Goal: Navigation & Orientation: Find specific page/section

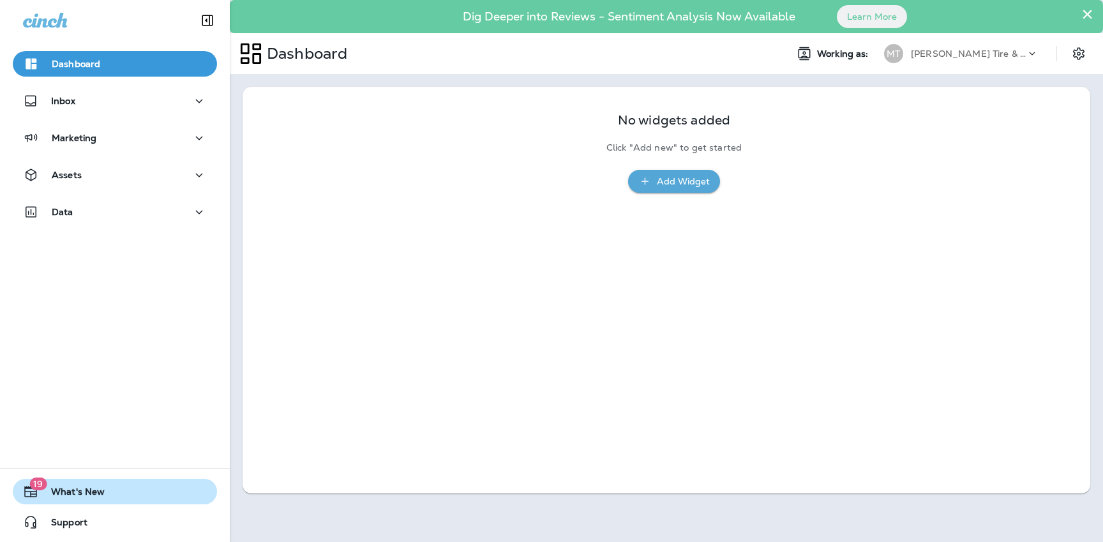
click at [66, 493] on span "What's New" at bounding box center [71, 493] width 66 height 15
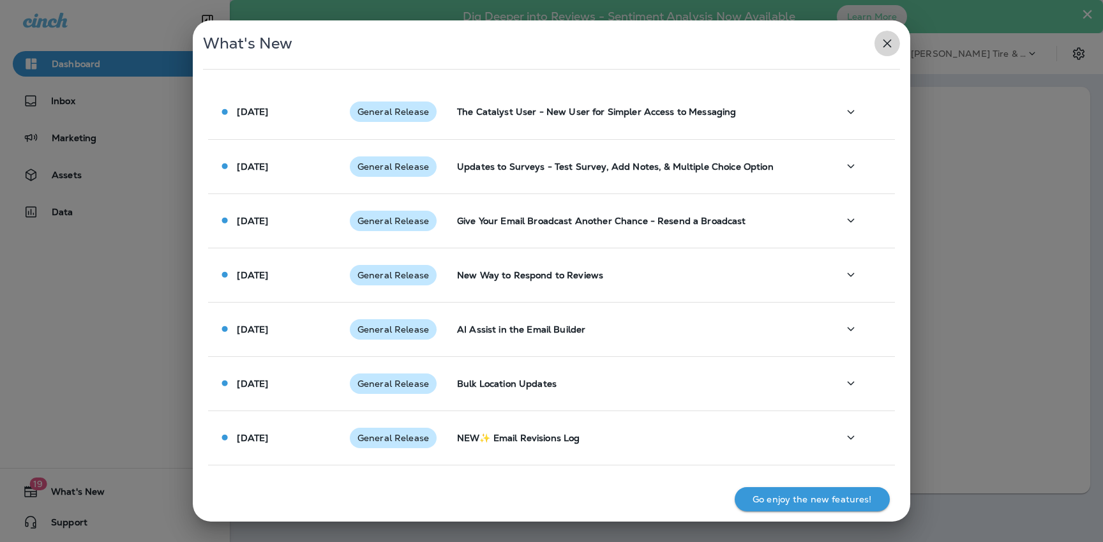
click at [892, 47] on icon "button" at bounding box center [887, 43] width 15 height 15
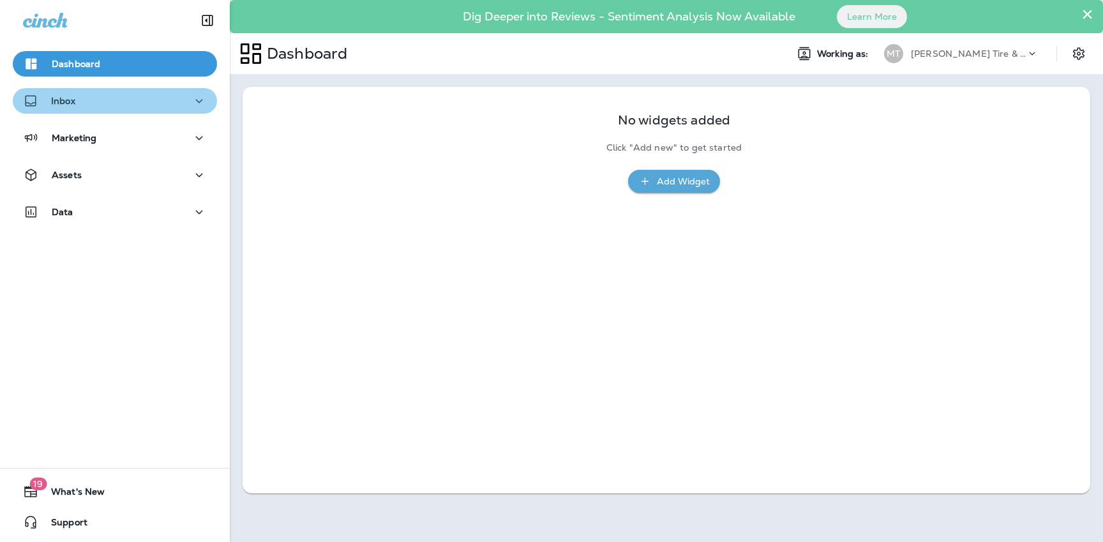
click at [164, 108] on div "Inbox" at bounding box center [115, 101] width 184 height 16
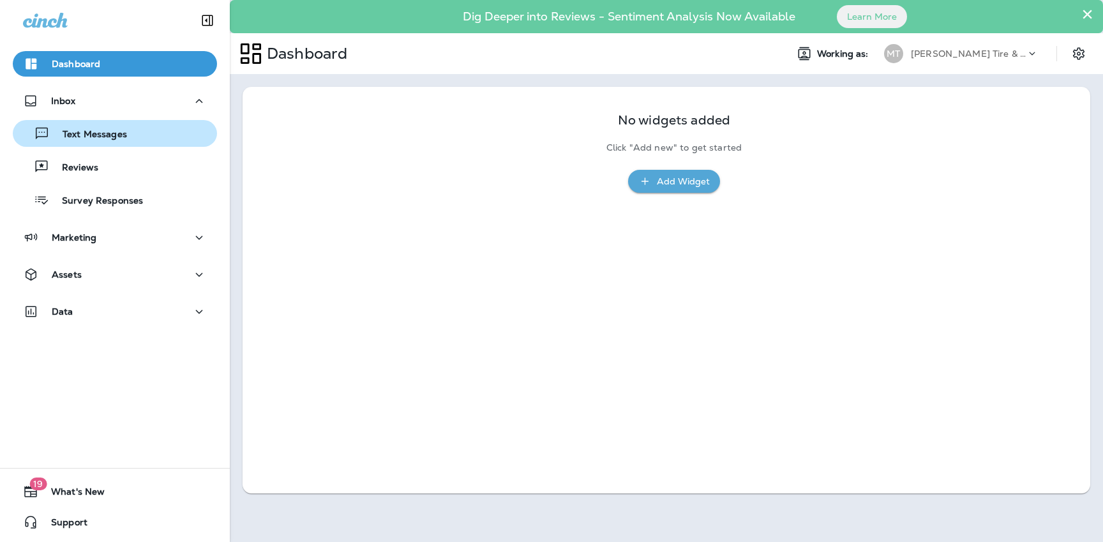
click at [159, 134] on div "Text Messages" at bounding box center [115, 133] width 194 height 19
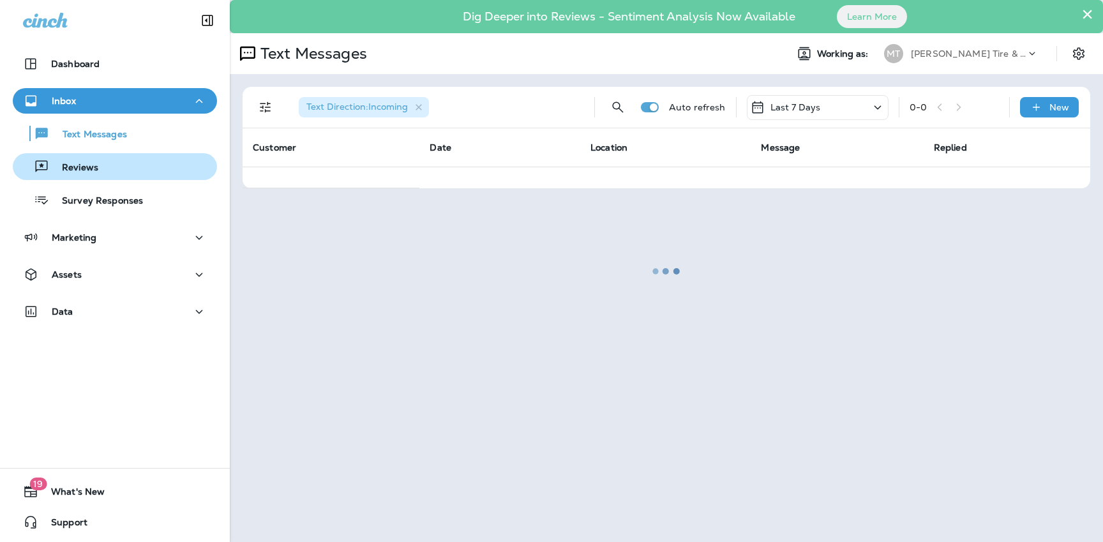
click at [151, 165] on div "Reviews" at bounding box center [115, 166] width 194 height 19
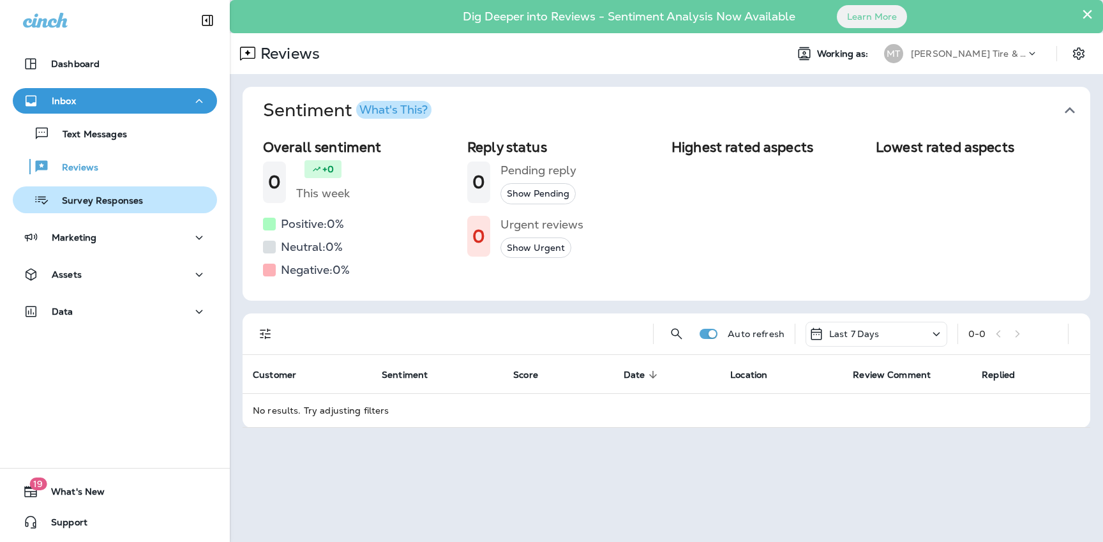
click at [140, 198] on div "Survey Responses" at bounding box center [115, 199] width 194 height 19
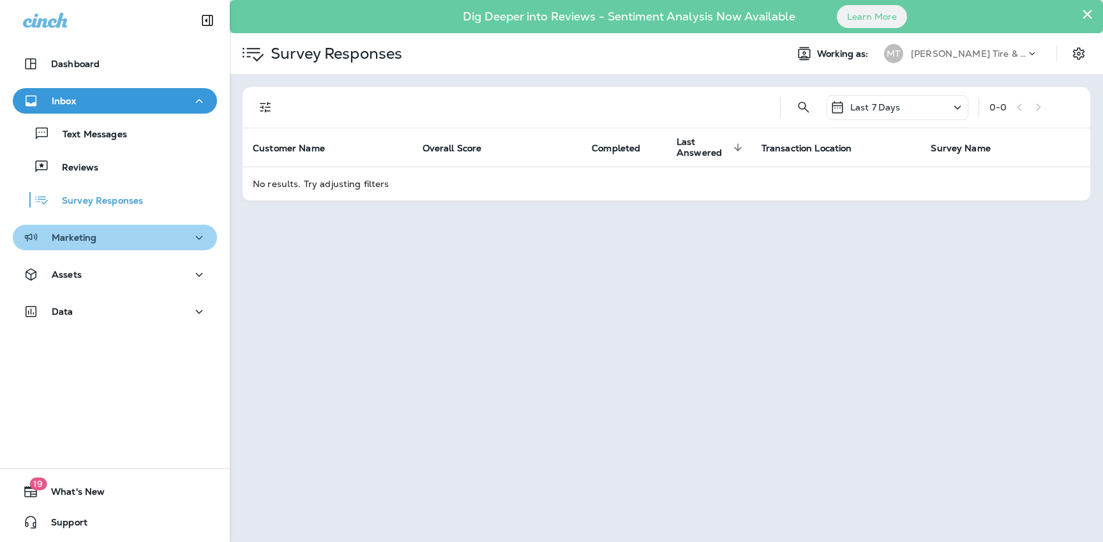
click at [135, 227] on button "Marketing" at bounding box center [115, 238] width 204 height 26
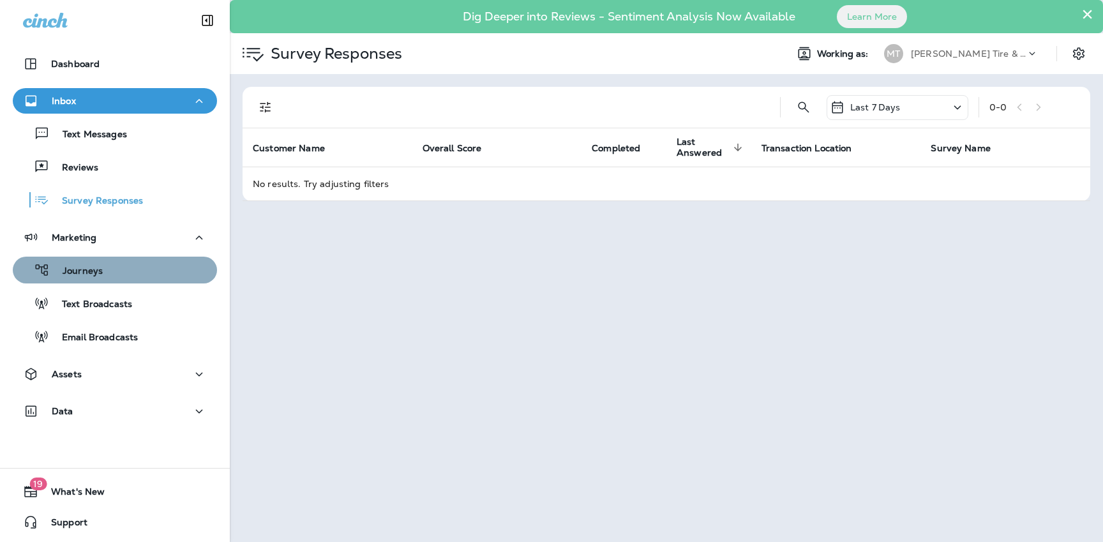
click at [131, 268] on div "Journeys" at bounding box center [115, 269] width 194 height 19
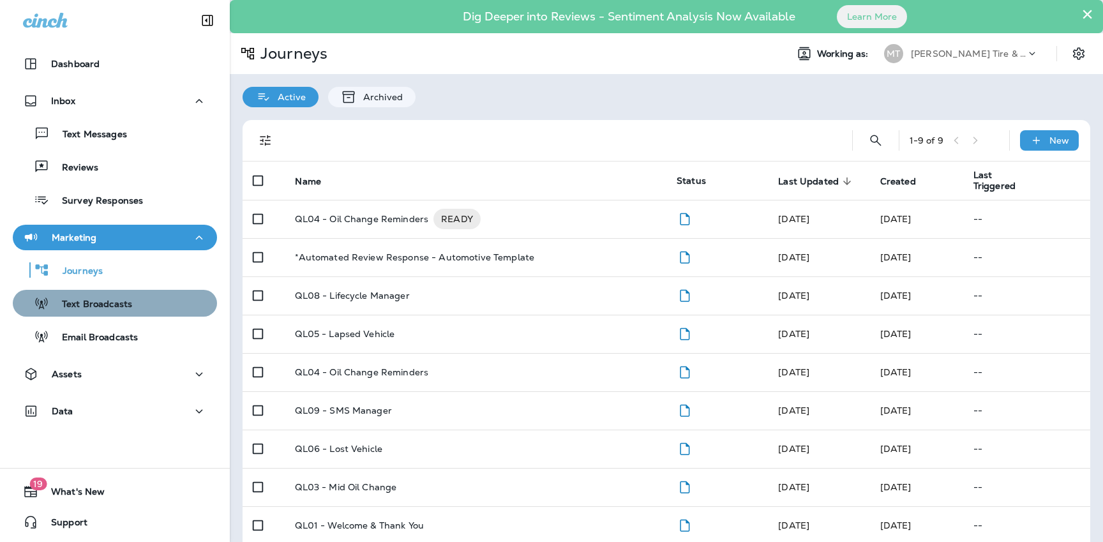
click at [133, 310] on div "Text Broadcasts" at bounding box center [115, 303] width 194 height 19
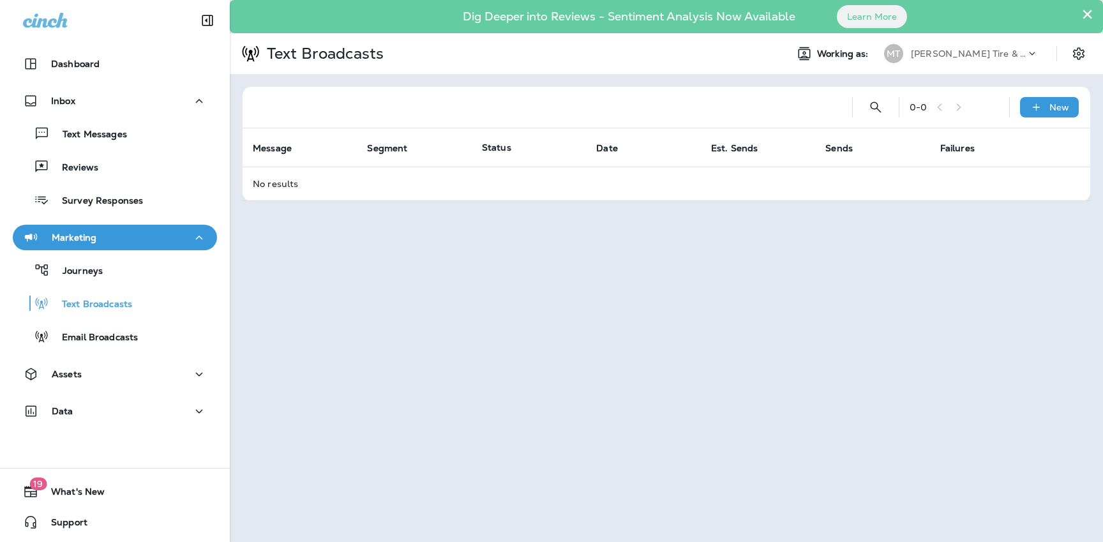
click at [273, 186] on td "No results" at bounding box center [667, 184] width 848 height 34
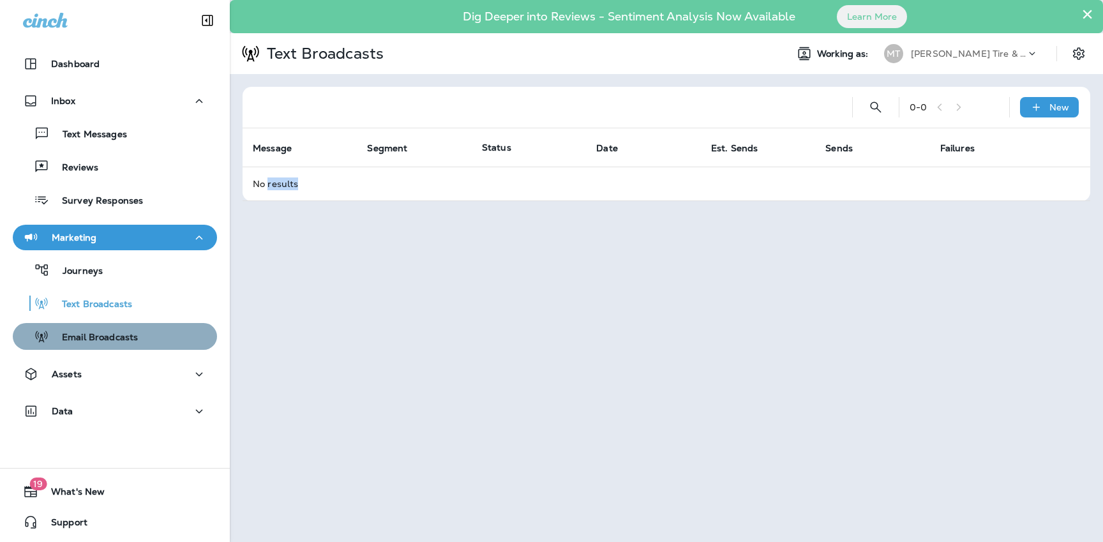
click at [146, 332] on div "Email Broadcasts" at bounding box center [115, 336] width 194 height 19
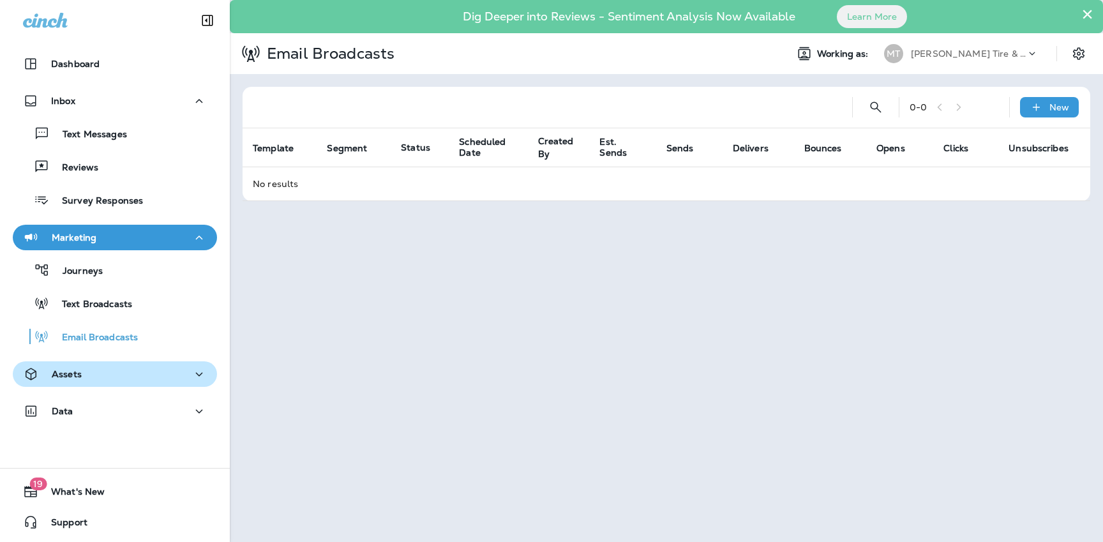
click at [135, 364] on button "Assets" at bounding box center [115, 374] width 204 height 26
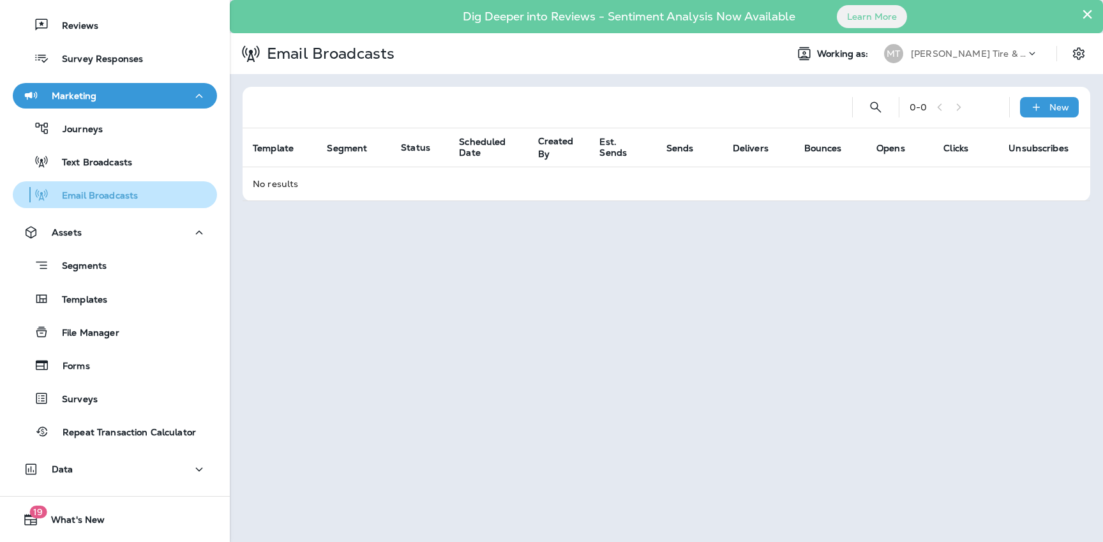
scroll to position [170, 0]
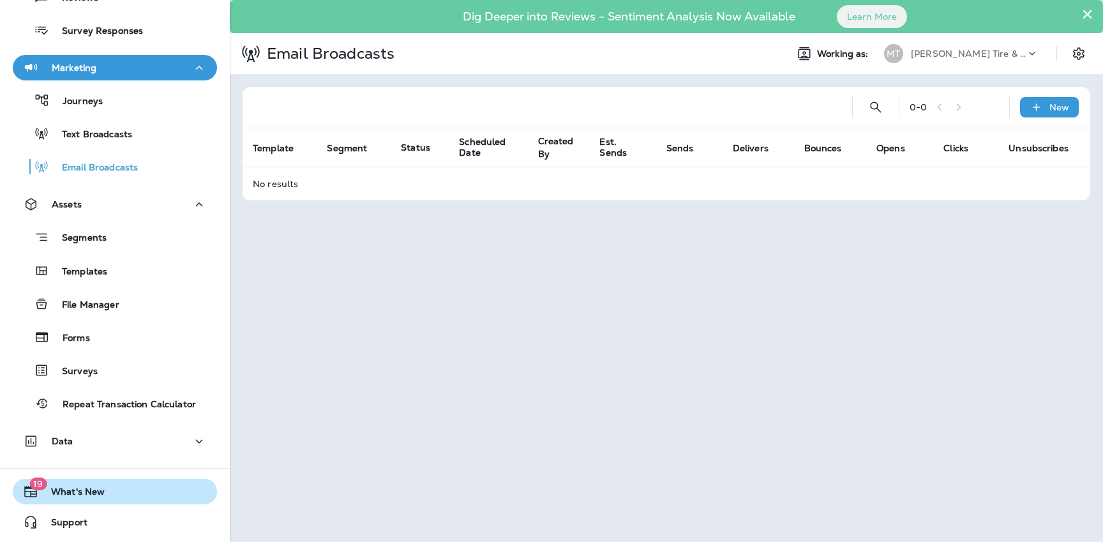
click at [104, 499] on button "19 What's New" at bounding box center [115, 492] width 204 height 26
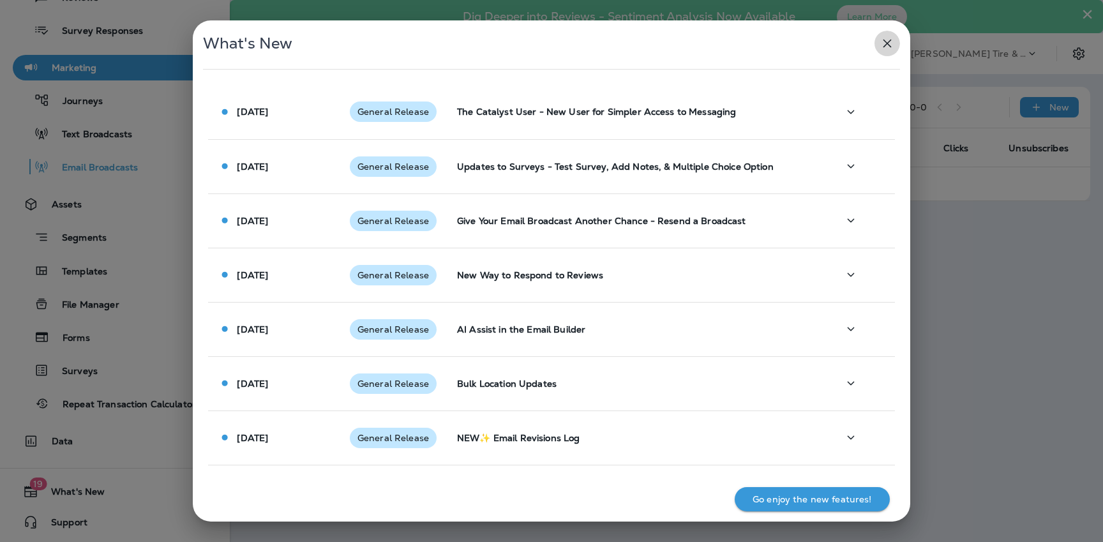
click at [890, 41] on icon "button" at bounding box center [887, 43] width 15 height 15
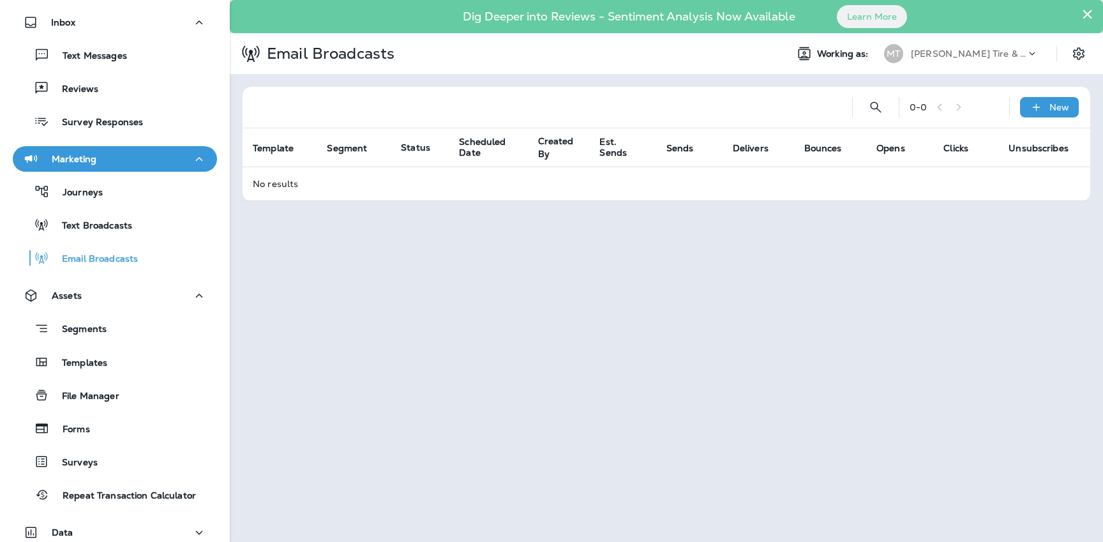
scroll to position [0, 0]
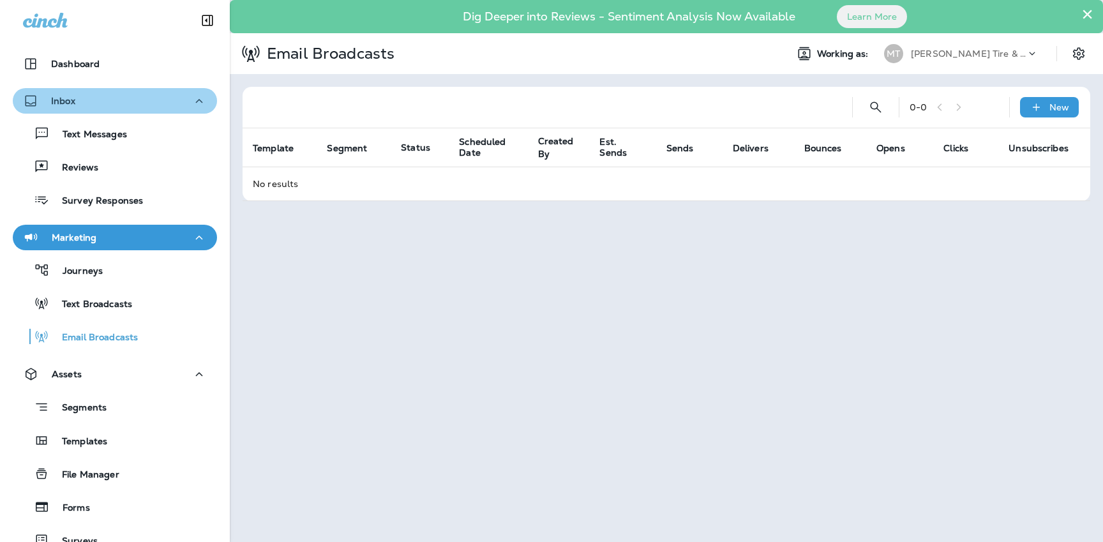
click at [72, 94] on div "Inbox" at bounding box center [49, 101] width 52 height 16
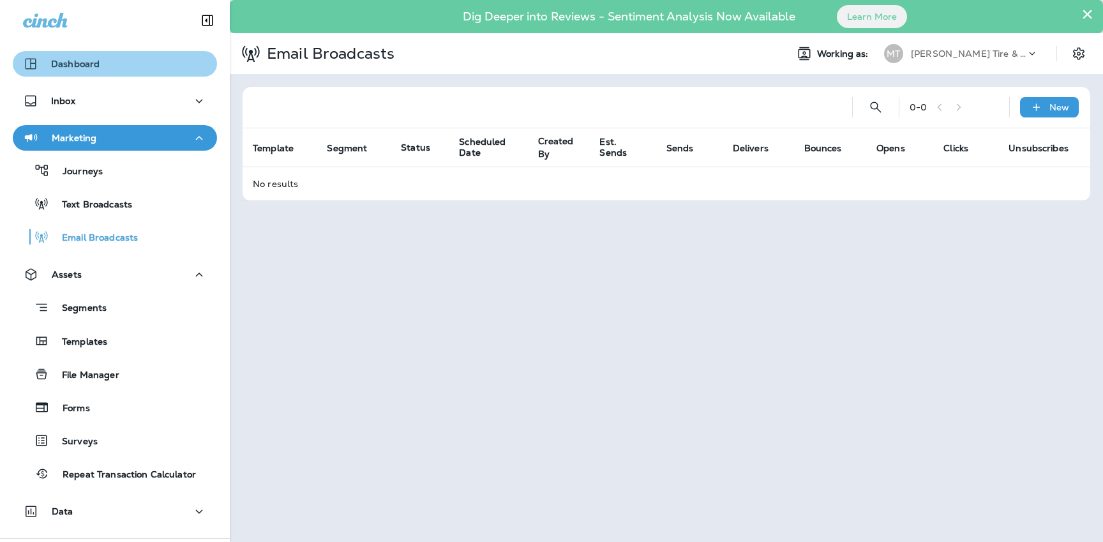
click at [71, 70] on div "Dashboard" at bounding box center [61, 63] width 77 height 15
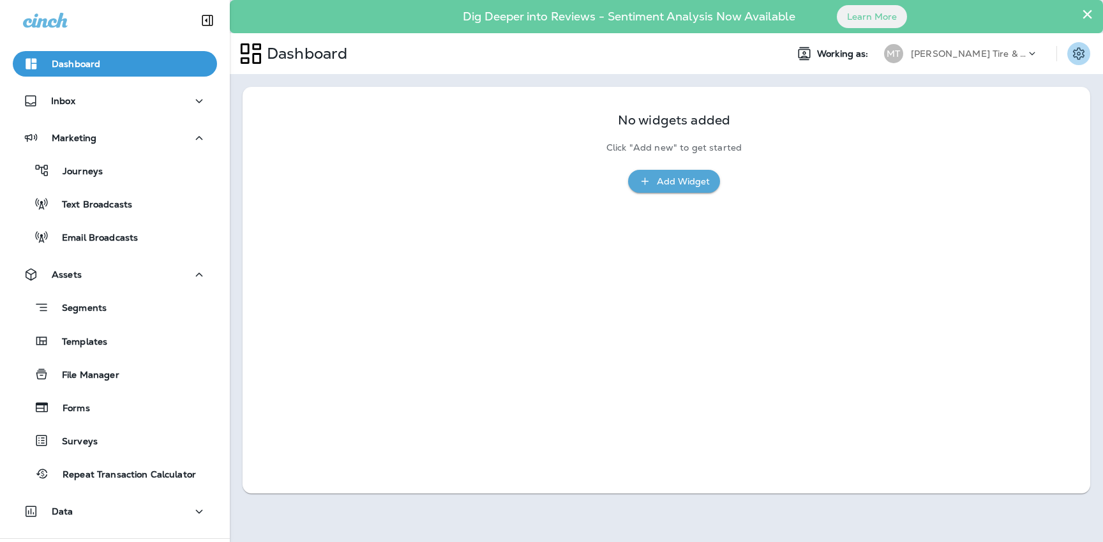
click at [1081, 57] on icon "Settings" at bounding box center [1078, 53] width 11 height 12
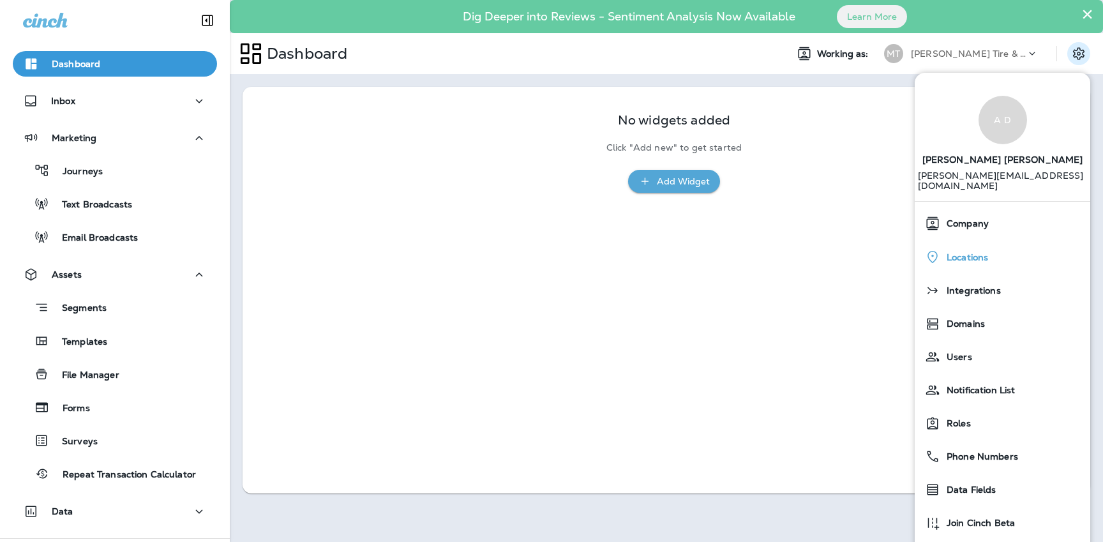
click at [971, 252] on span "Locations" at bounding box center [964, 257] width 48 height 11
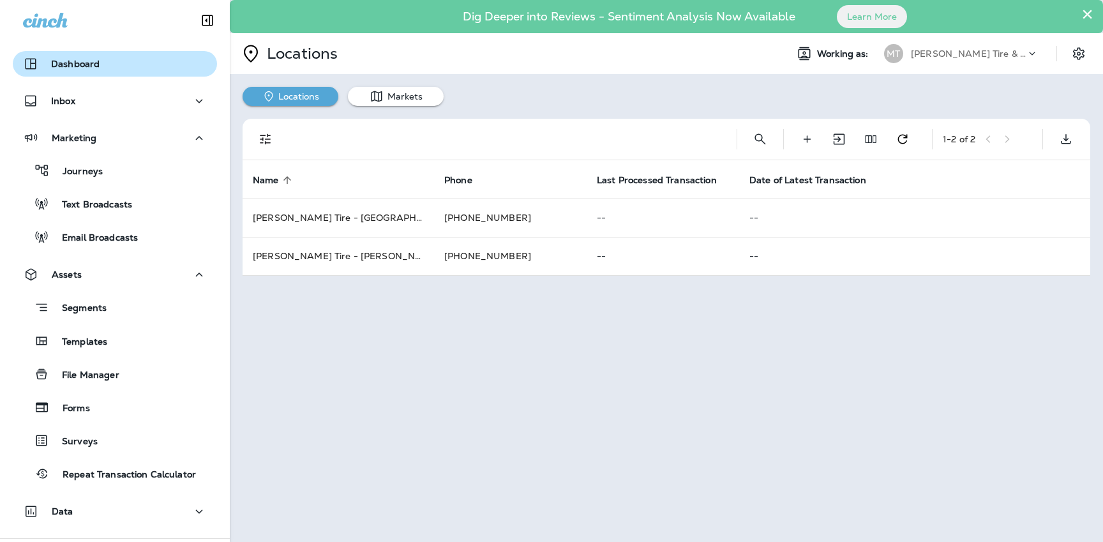
click at [156, 74] on button "Dashboard" at bounding box center [115, 64] width 204 height 26
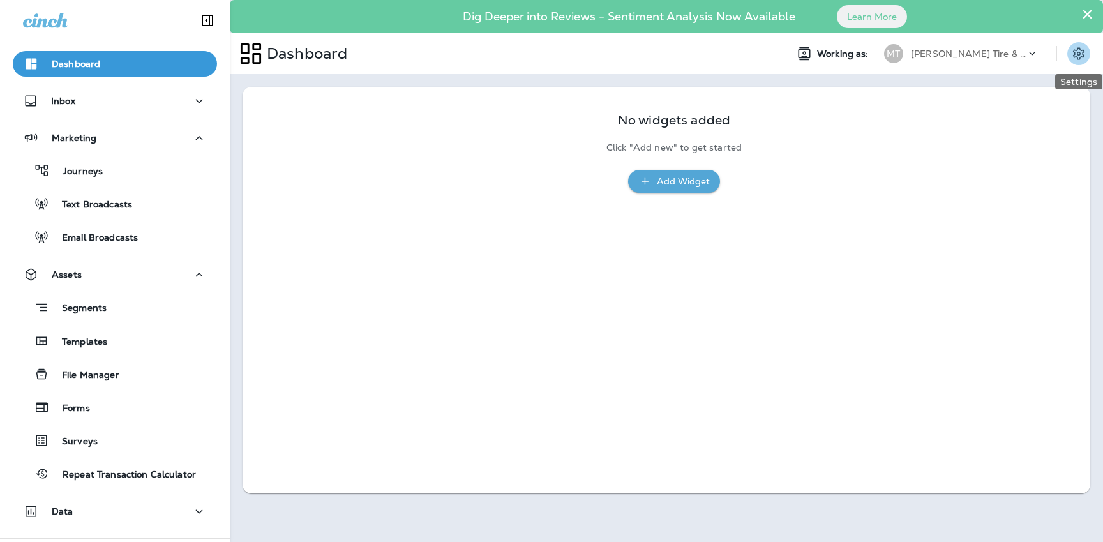
click at [1082, 56] on icon "Settings" at bounding box center [1078, 53] width 11 height 12
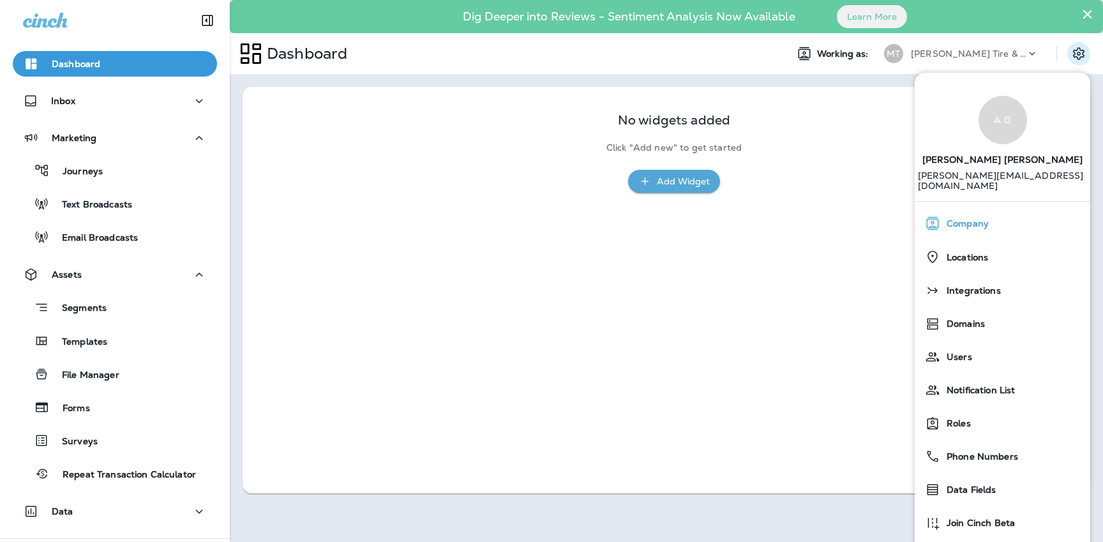
click at [989, 214] on div "Company" at bounding box center [1002, 224] width 165 height 26
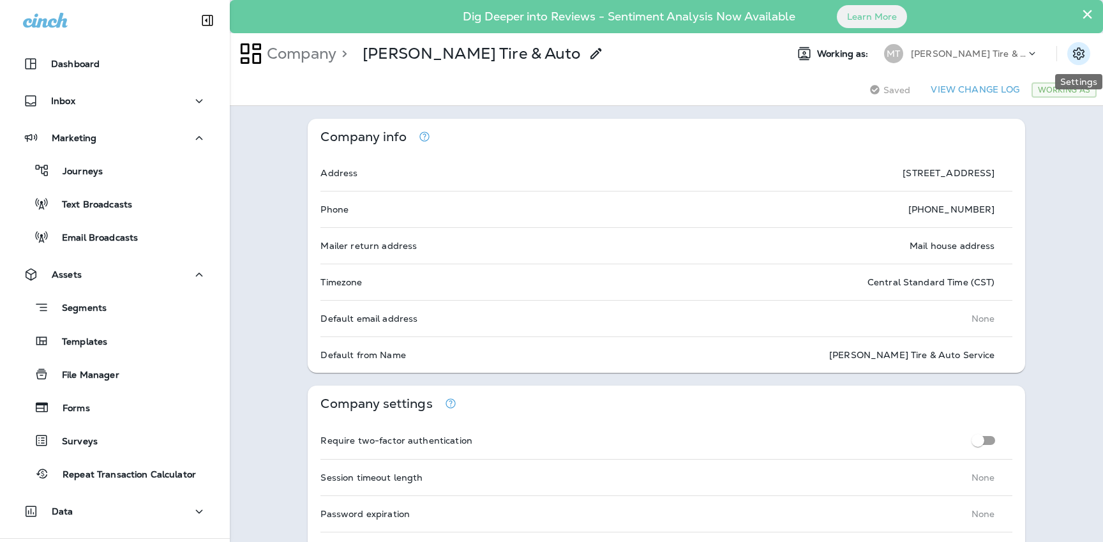
click at [1086, 56] on icon "Settings" at bounding box center [1078, 53] width 15 height 15
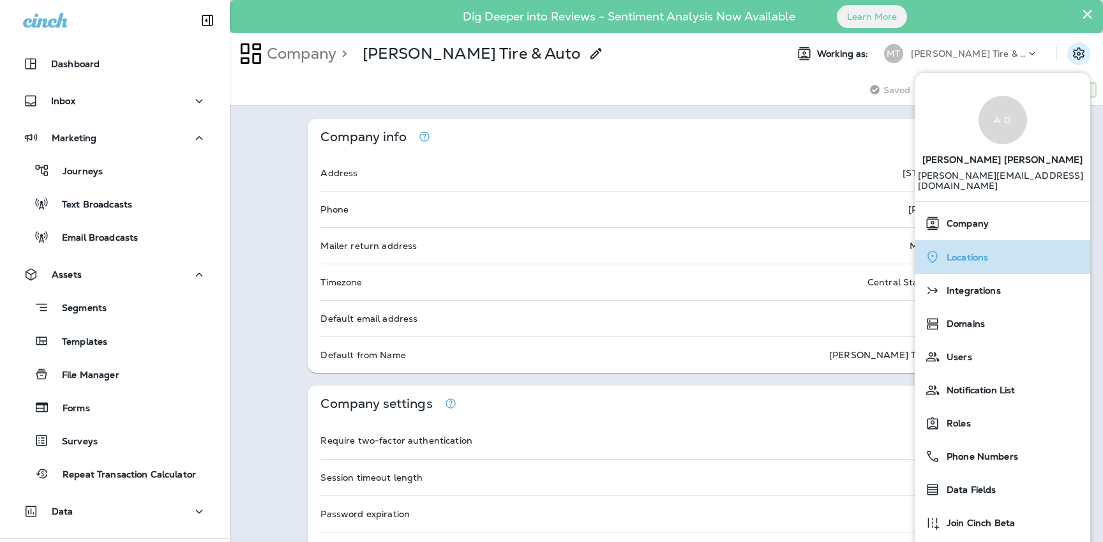
click at [969, 252] on span "Locations" at bounding box center [964, 257] width 48 height 11
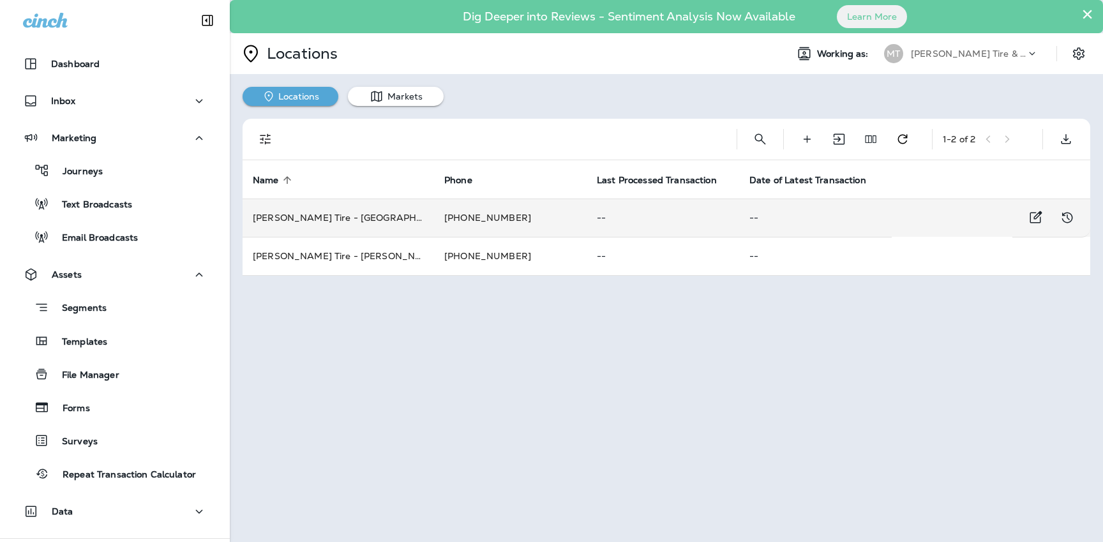
click at [357, 221] on td "[PERSON_NAME] Tire - [GEOGRAPHIC_DATA]" at bounding box center [338, 217] width 191 height 38
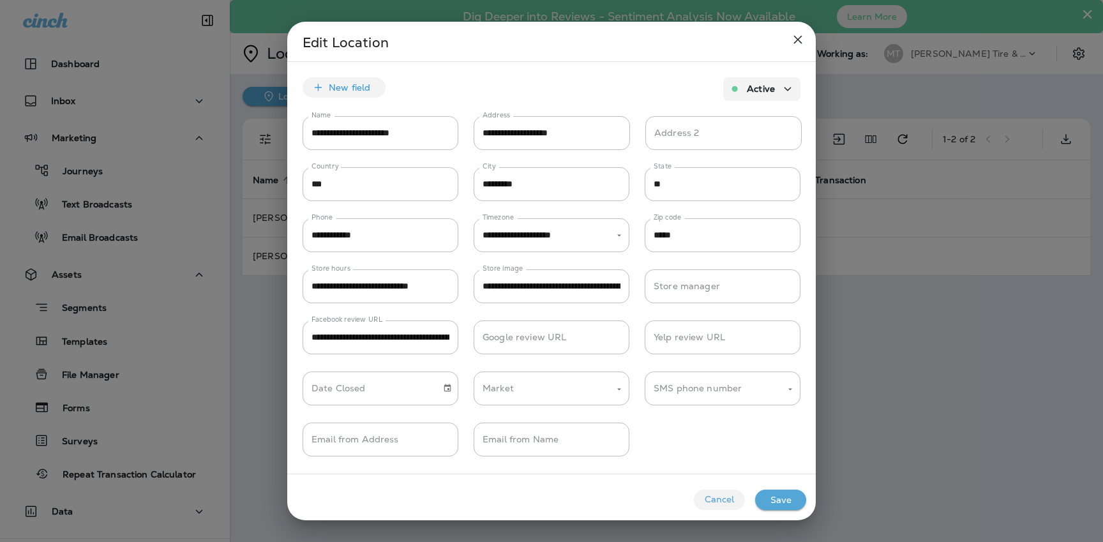
click at [874, 415] on div at bounding box center [551, 271] width 1103 height 542
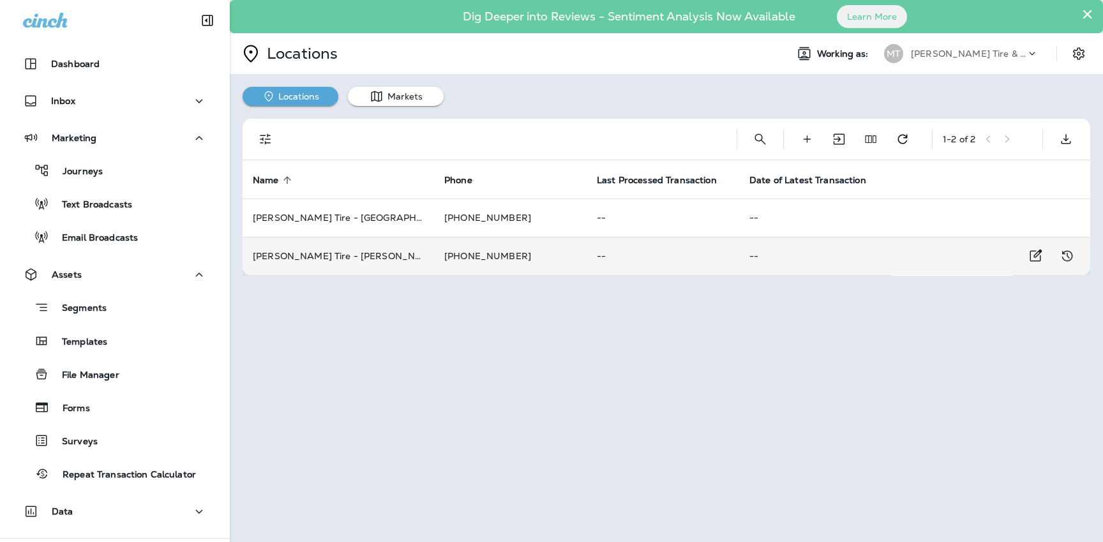
click at [352, 257] on td "[PERSON_NAME] Tire - [PERSON_NAME]" at bounding box center [338, 256] width 191 height 38
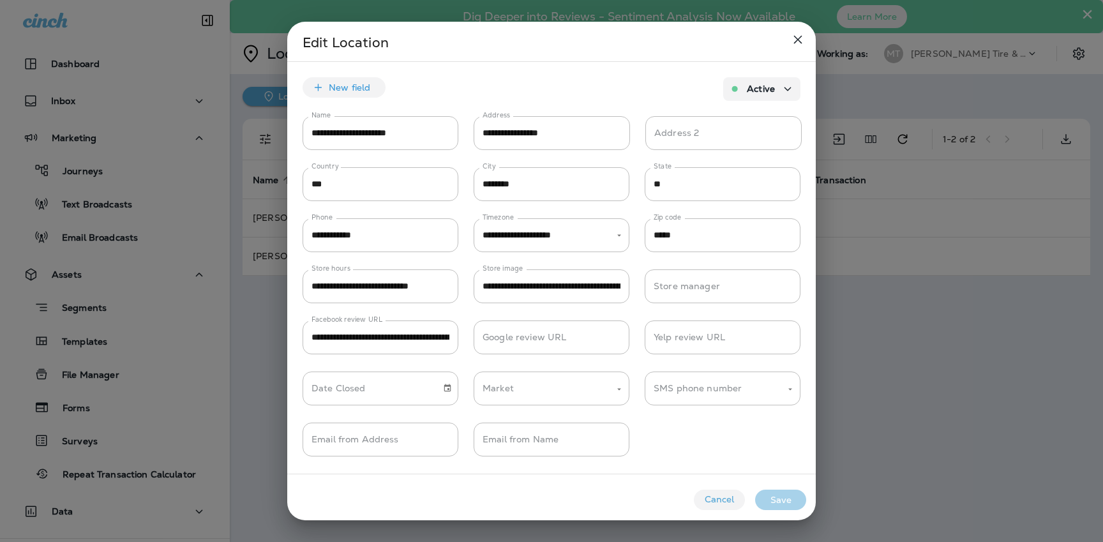
click at [801, 39] on icon "close" at bounding box center [797, 39] width 15 height 15
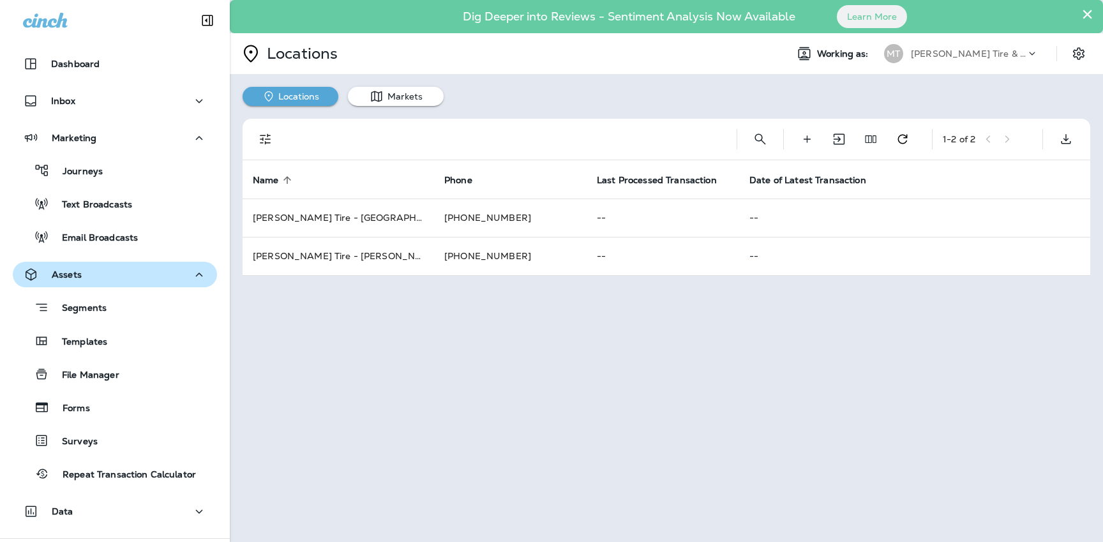
scroll to position [31, 0]
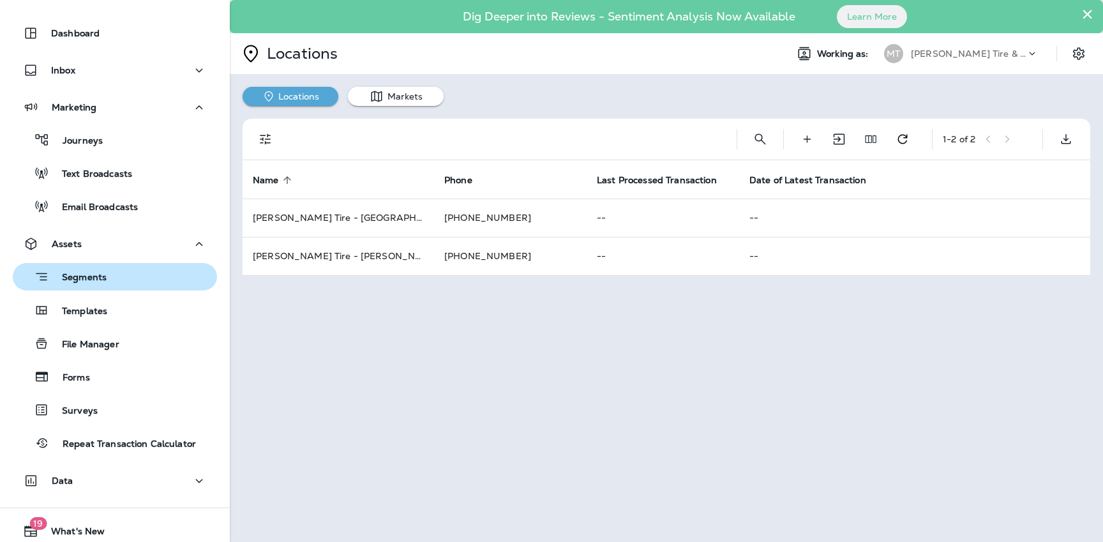
click at [117, 274] on div "Segments" at bounding box center [115, 277] width 194 height 20
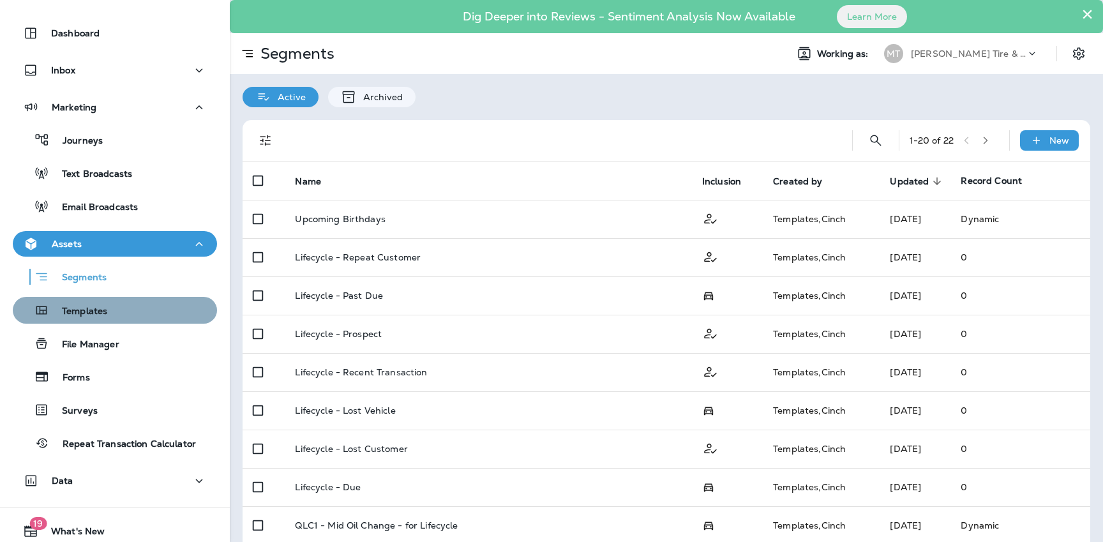
click at [124, 298] on button "Templates" at bounding box center [115, 310] width 204 height 27
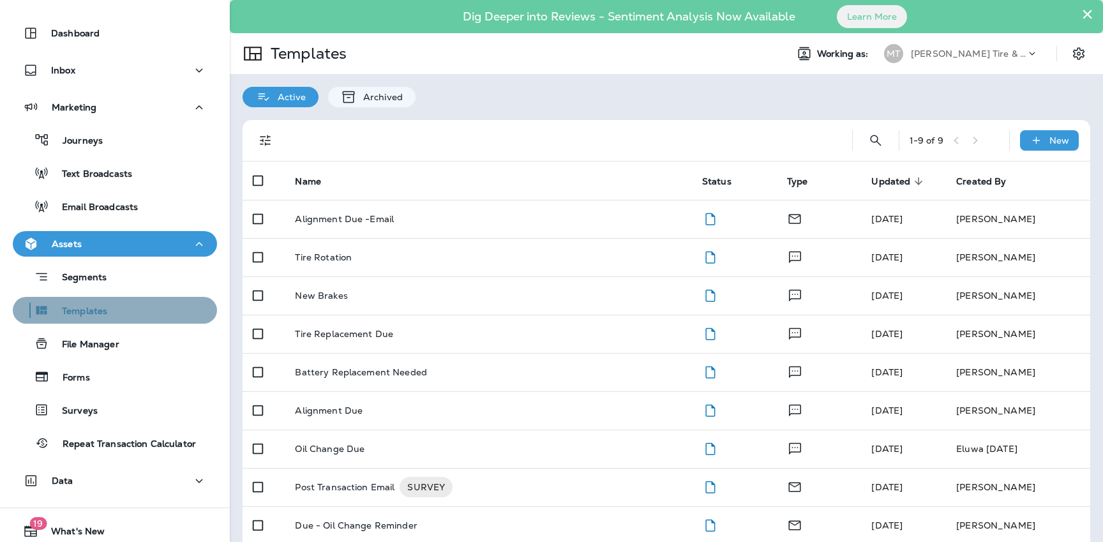
click at [165, 305] on div "Templates" at bounding box center [115, 310] width 194 height 19
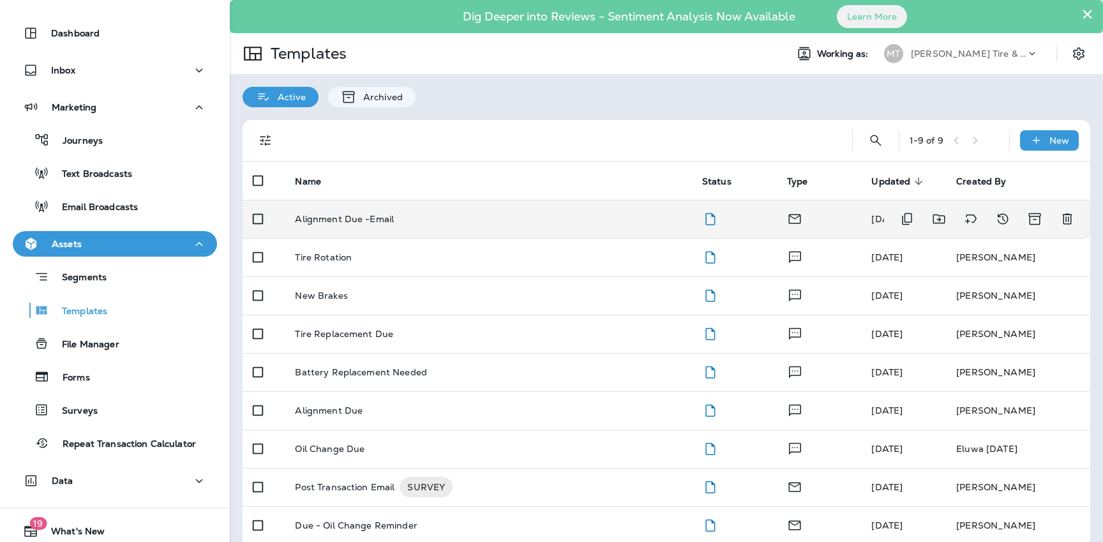
click at [335, 224] on p "Alignment Due -Email" at bounding box center [344, 219] width 99 height 10
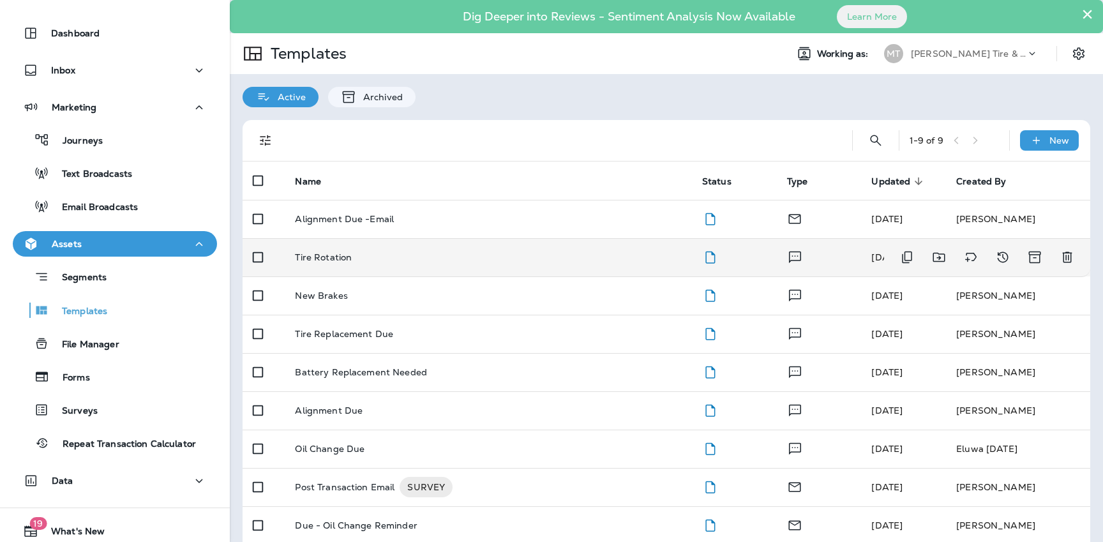
click at [338, 263] on td "Tire Rotation" at bounding box center [488, 257] width 407 height 38
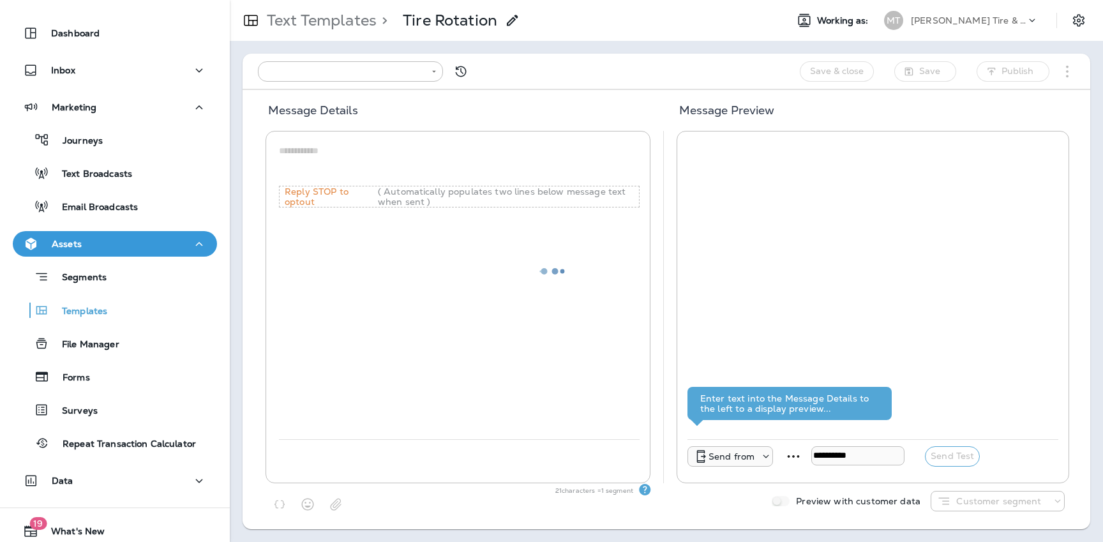
type input "**********"
type textarea "**********"
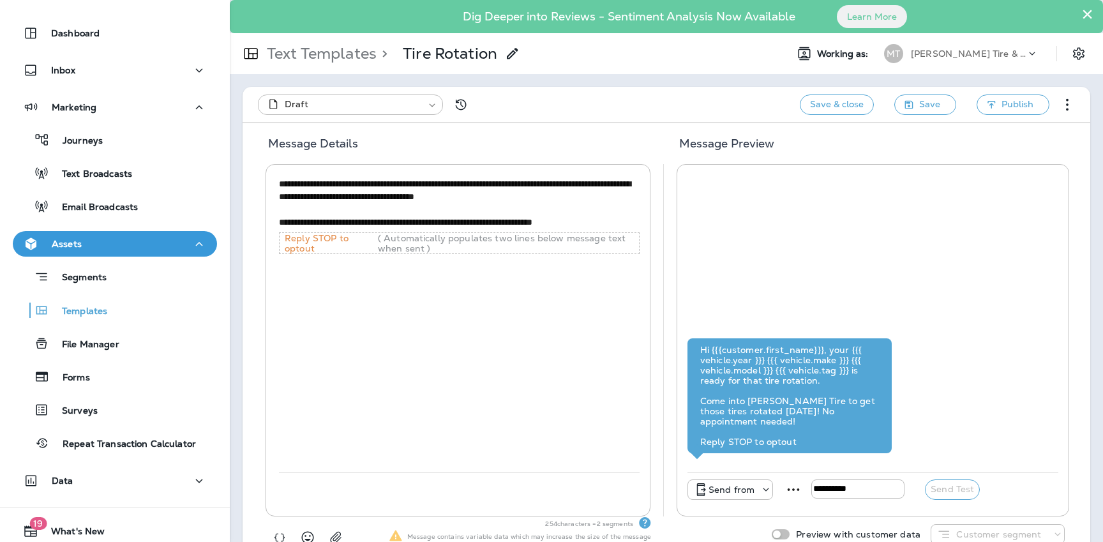
click at [355, 223] on textarea "**********" at bounding box center [459, 203] width 361 height 52
click at [371, 196] on textarea "**********" at bounding box center [459, 203] width 361 height 52
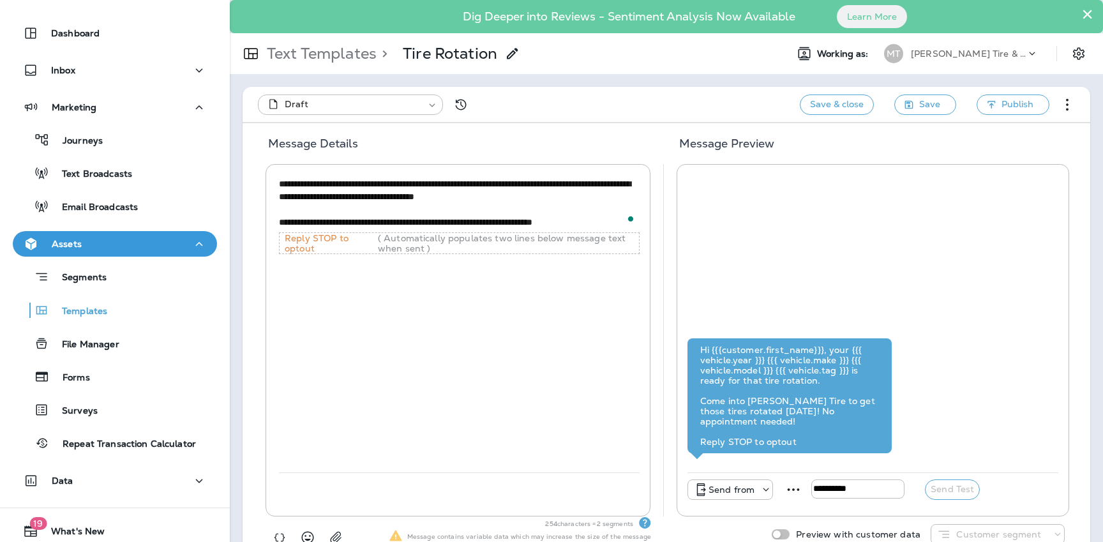
click at [371, 196] on textarea "**********" at bounding box center [459, 203] width 361 height 52
click at [371, 221] on textarea "**********" at bounding box center [459, 203] width 361 height 52
click at [373, 198] on textarea "**********" at bounding box center [459, 203] width 361 height 52
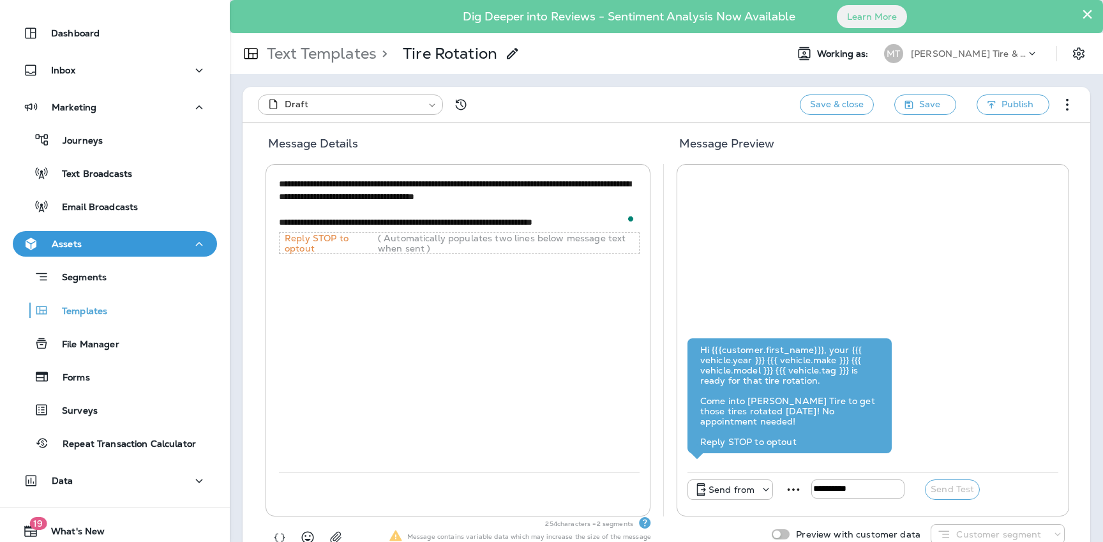
click at [373, 198] on textarea "**********" at bounding box center [459, 203] width 361 height 52
click at [370, 221] on textarea "**********" at bounding box center [459, 203] width 361 height 52
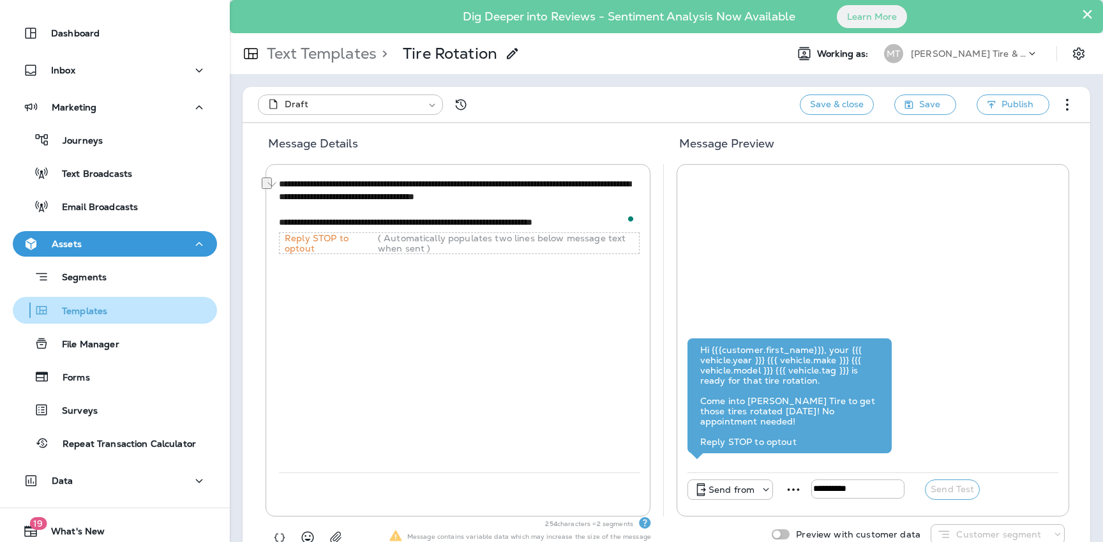
click at [164, 306] on div "Templates" at bounding box center [115, 310] width 194 height 19
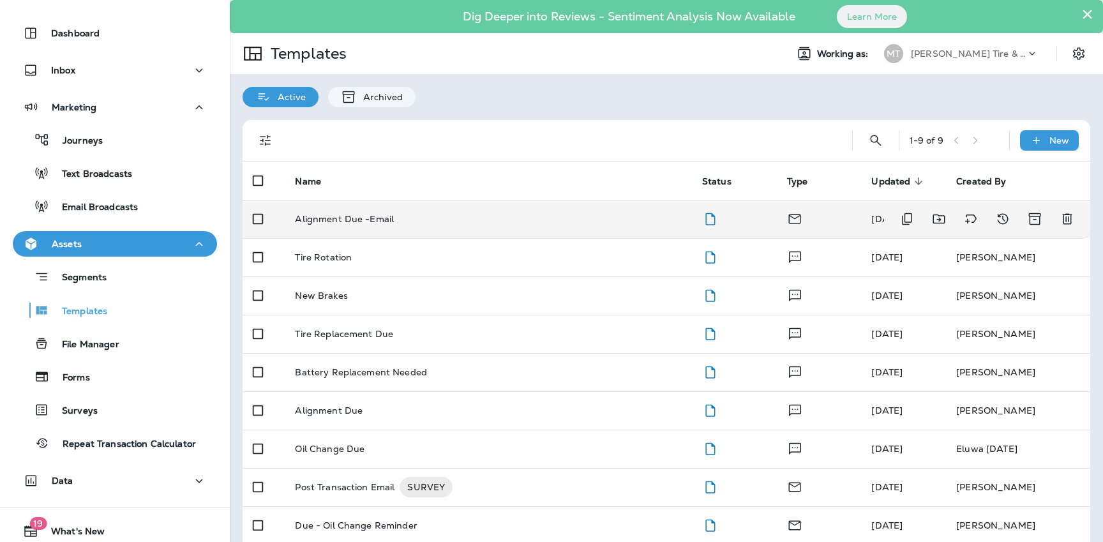
click at [354, 214] on p "Alignment Due -Email" at bounding box center [344, 219] width 99 height 10
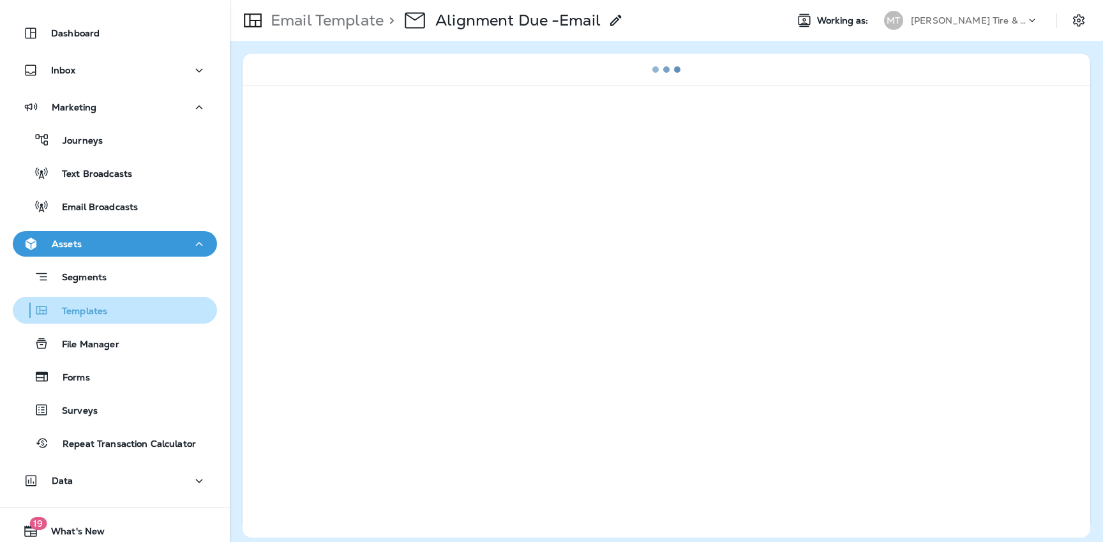
click at [146, 315] on div "Templates" at bounding box center [115, 310] width 194 height 19
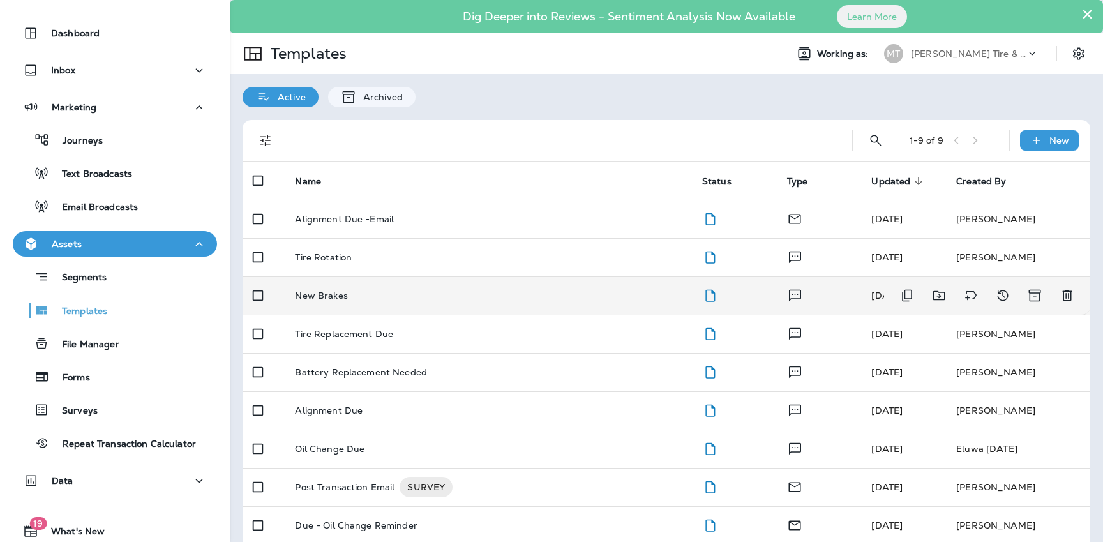
scroll to position [15, 0]
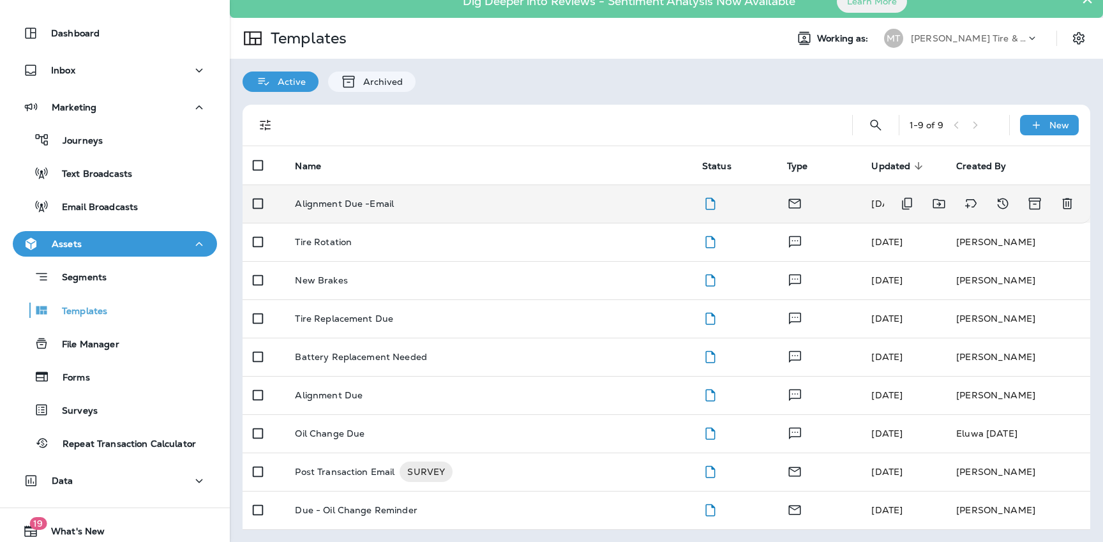
click at [336, 204] on p "Alignment Due -Email" at bounding box center [344, 203] width 99 height 10
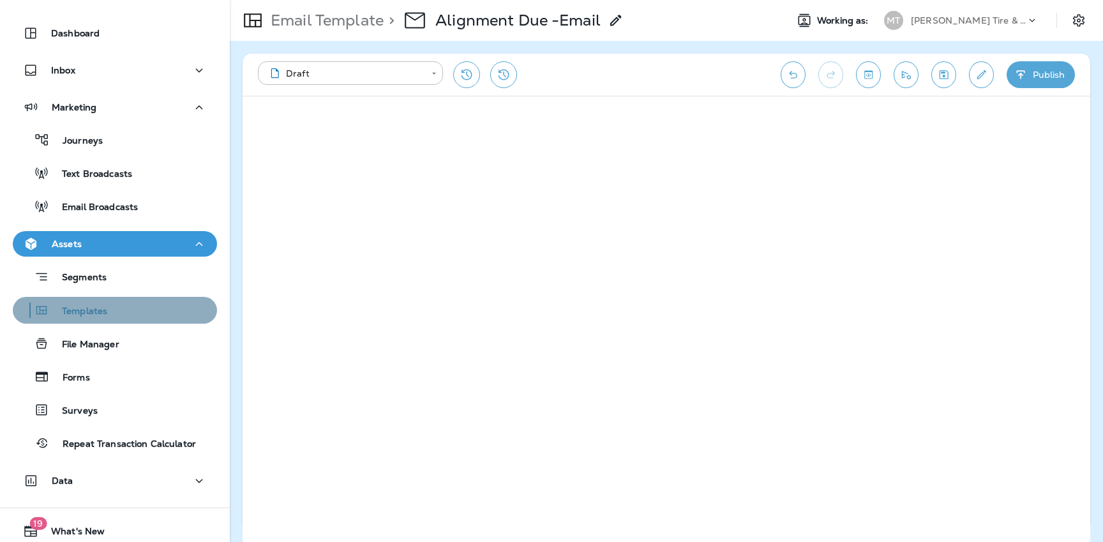
click at [144, 306] on div "Templates" at bounding box center [115, 310] width 194 height 19
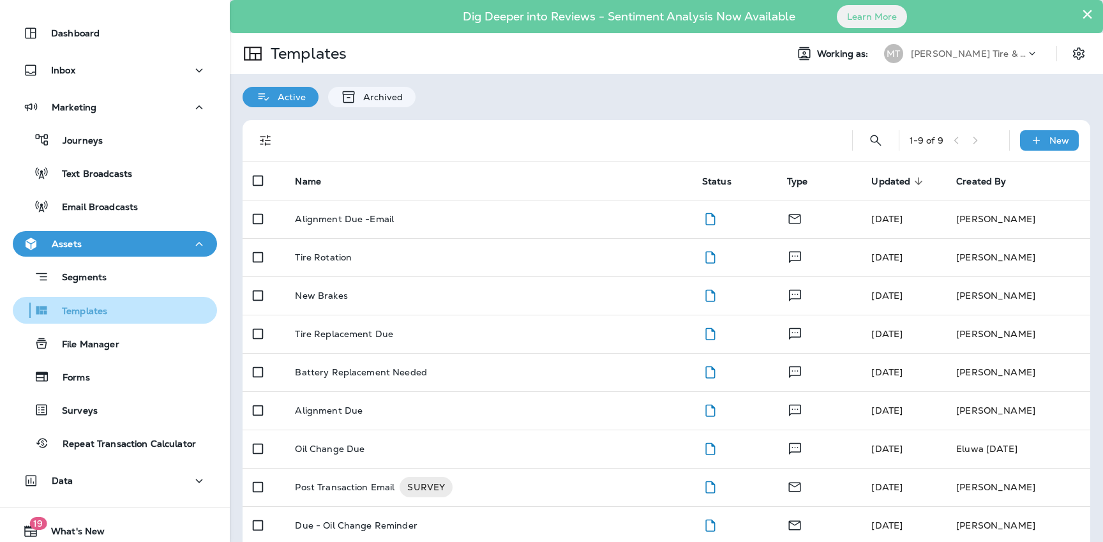
click at [158, 314] on div "Templates" at bounding box center [115, 310] width 194 height 19
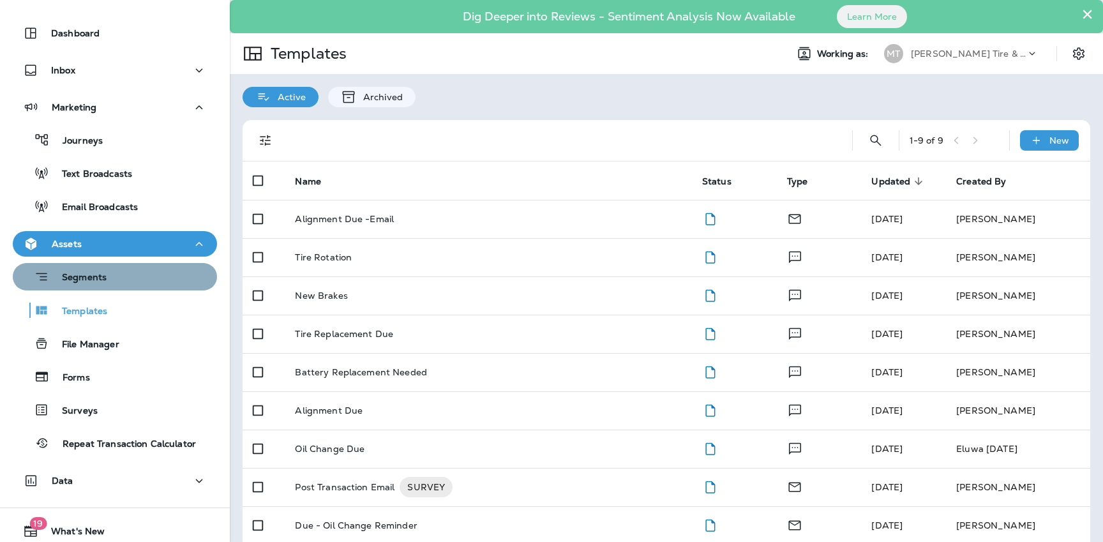
click at [149, 275] on div "Segments" at bounding box center [115, 277] width 194 height 20
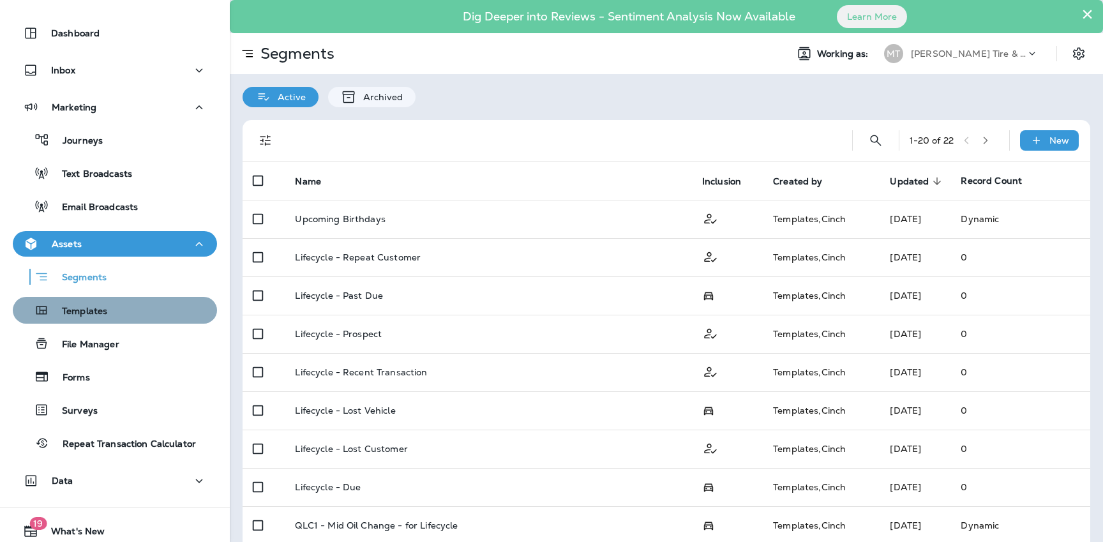
click at [141, 313] on div "Templates" at bounding box center [115, 310] width 194 height 19
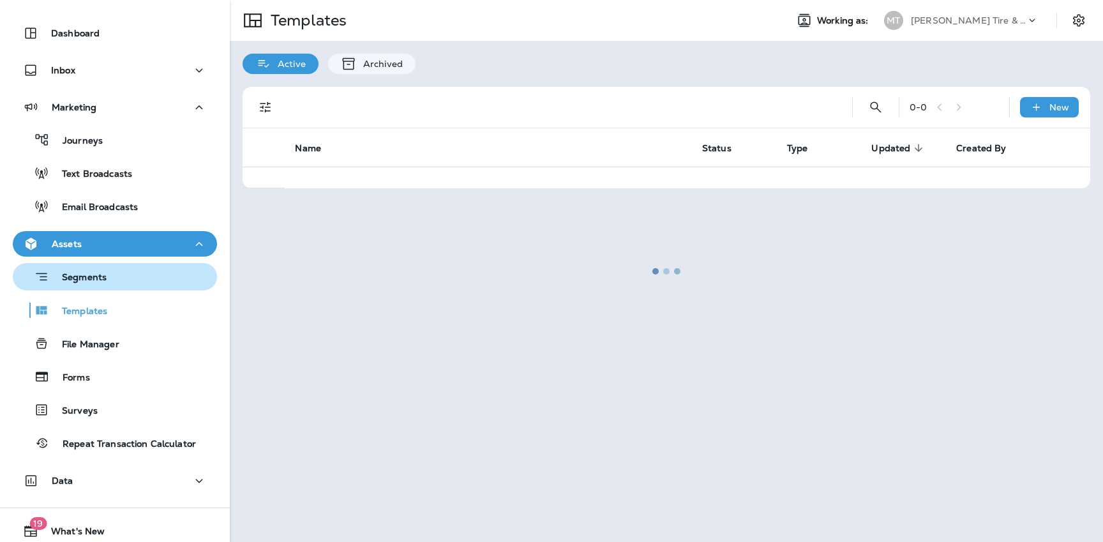
click at [147, 280] on div "Segments" at bounding box center [115, 277] width 194 height 20
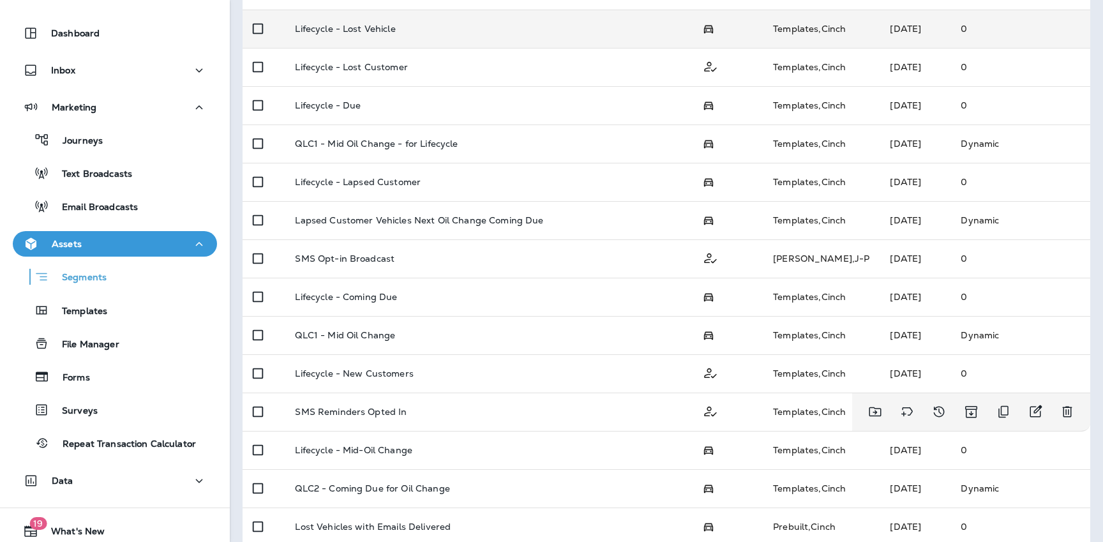
scroll to position [437, 0]
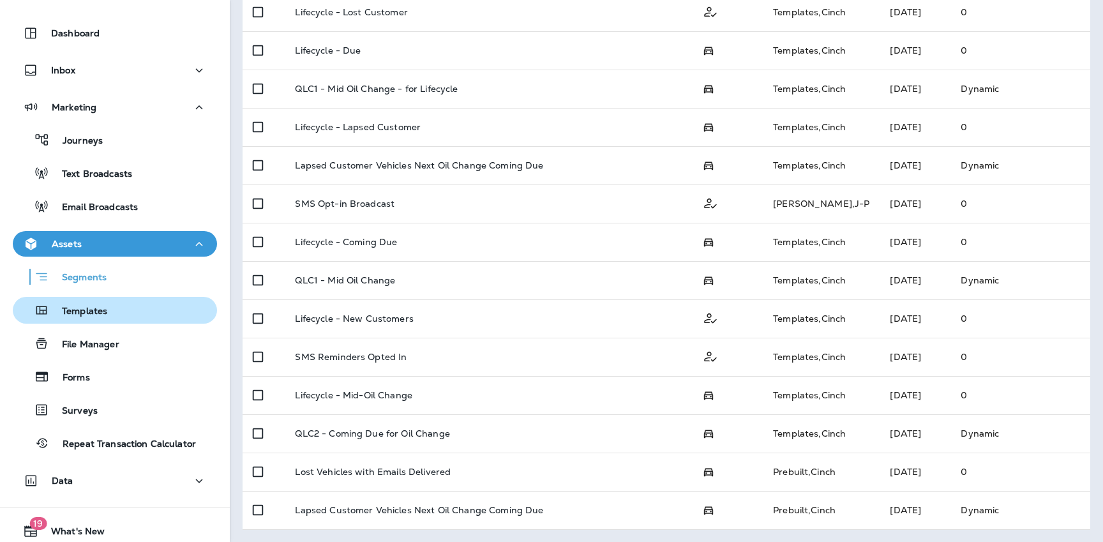
click at [121, 311] on div "Templates" at bounding box center [115, 310] width 194 height 19
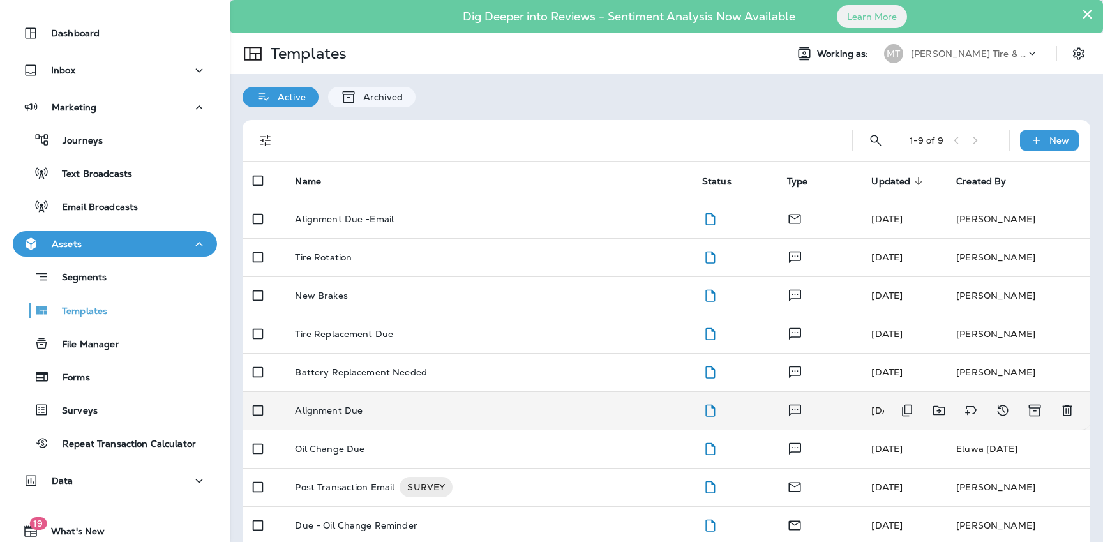
scroll to position [15, 0]
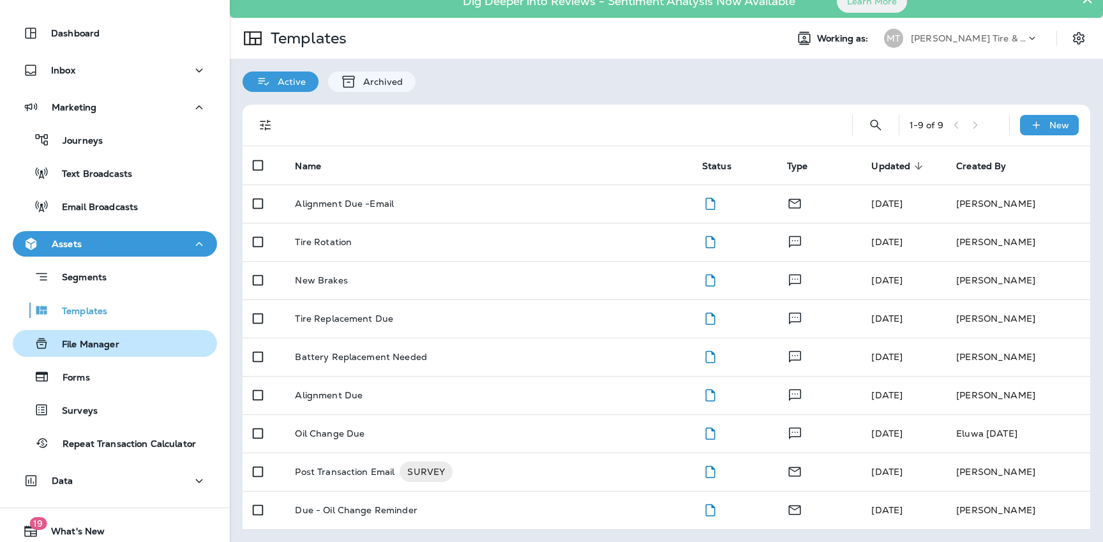
click at [109, 335] on div "File Manager" at bounding box center [68, 343] width 101 height 19
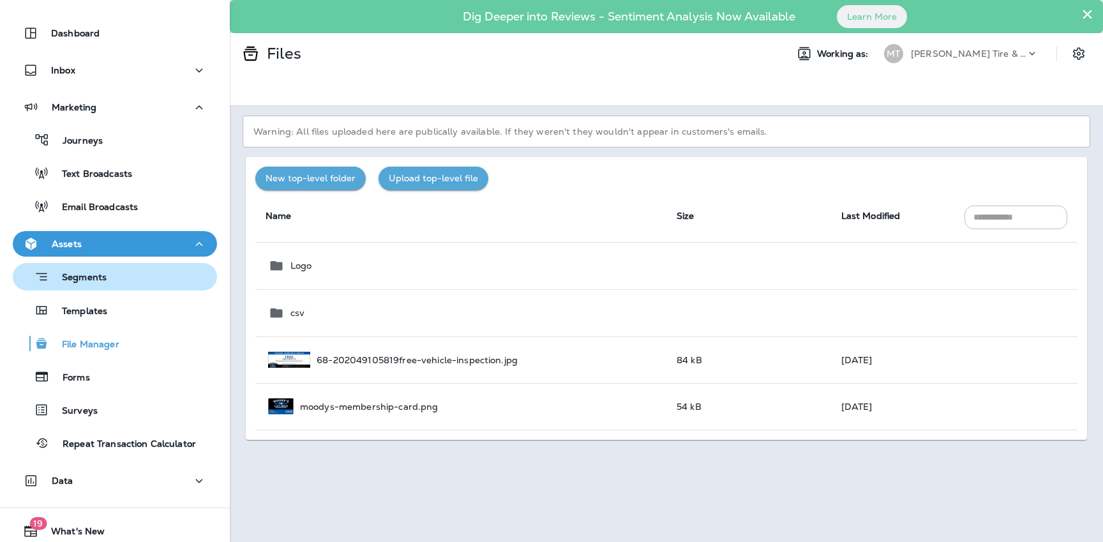
click at [103, 281] on p "Segments" at bounding box center [77, 278] width 57 height 13
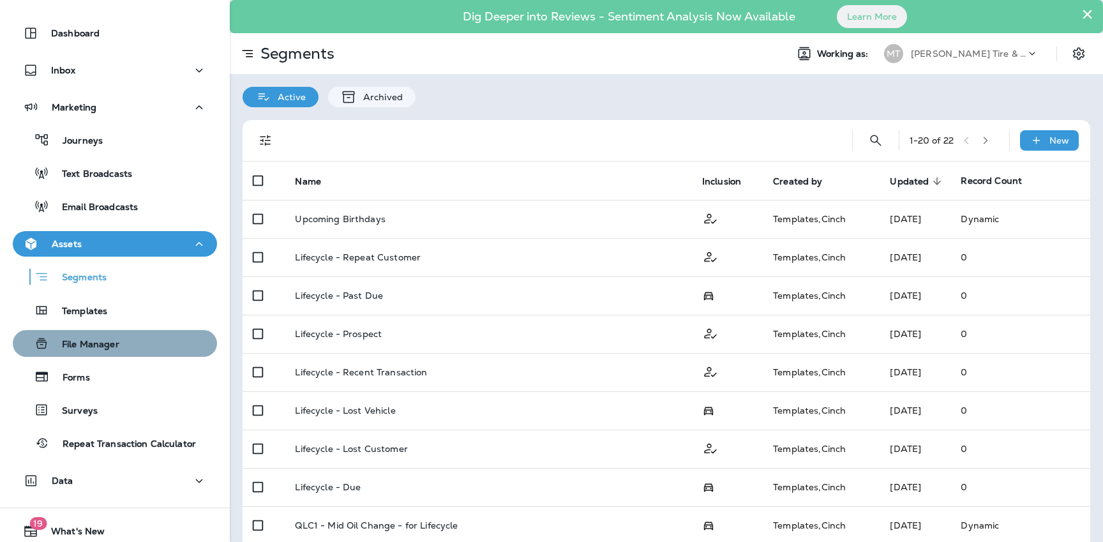
click at [106, 348] on p "File Manager" at bounding box center [84, 345] width 70 height 12
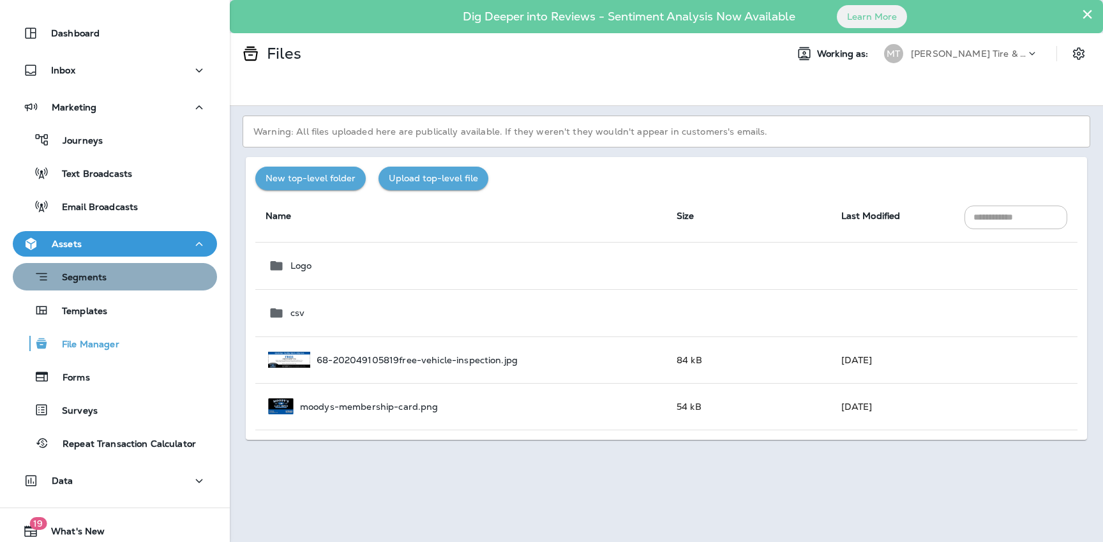
click at [165, 279] on div "Segments" at bounding box center [115, 277] width 194 height 20
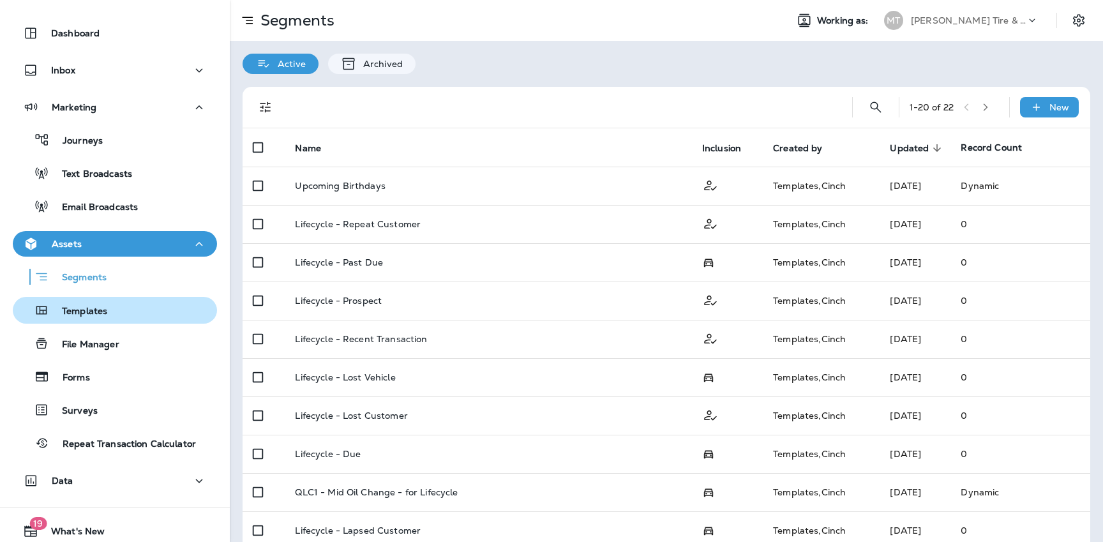
click at [153, 313] on div "Templates" at bounding box center [115, 310] width 194 height 19
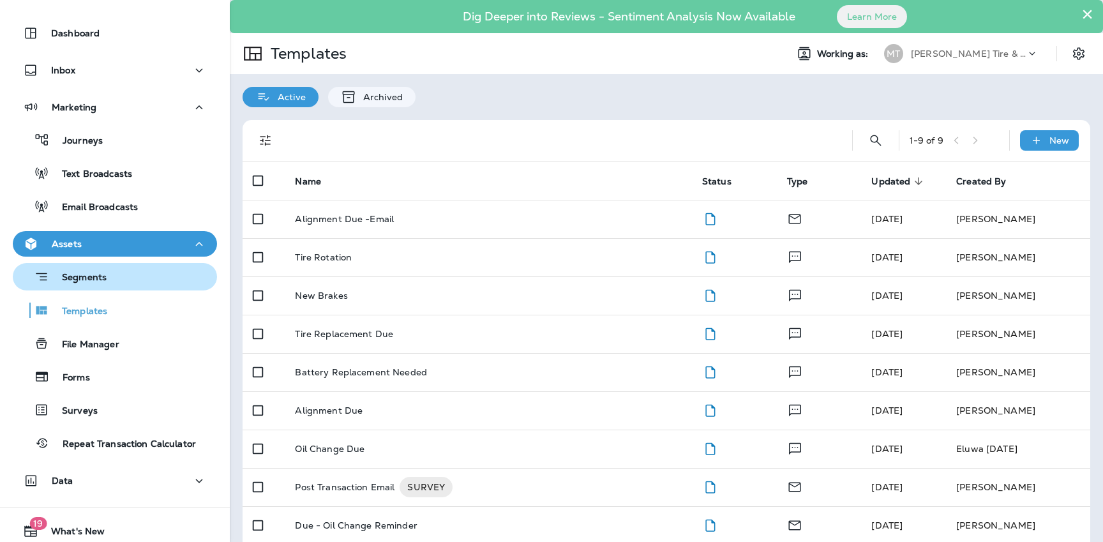
click at [146, 285] on div "Segments" at bounding box center [115, 277] width 194 height 20
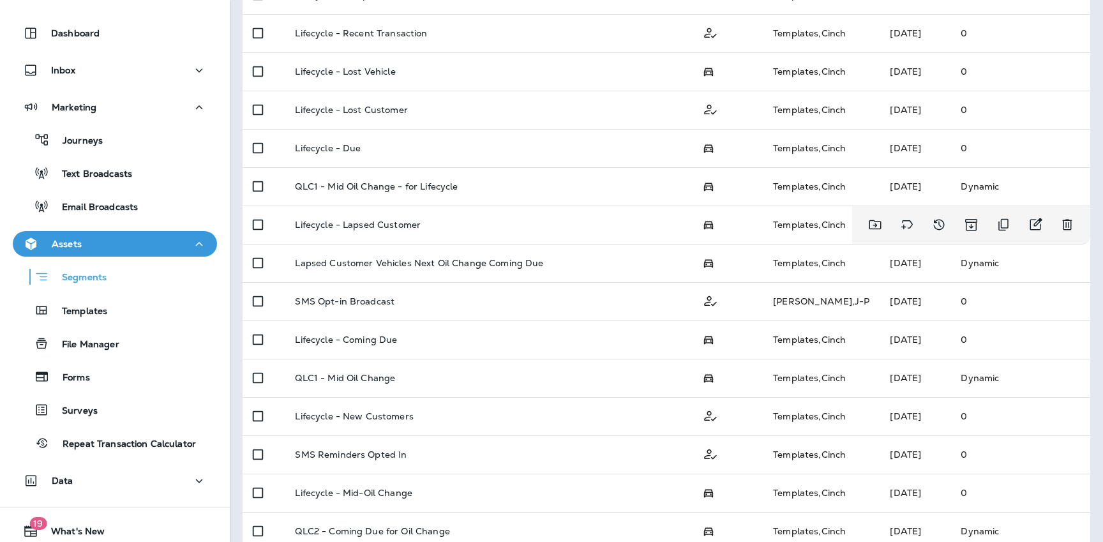
scroll to position [353, 0]
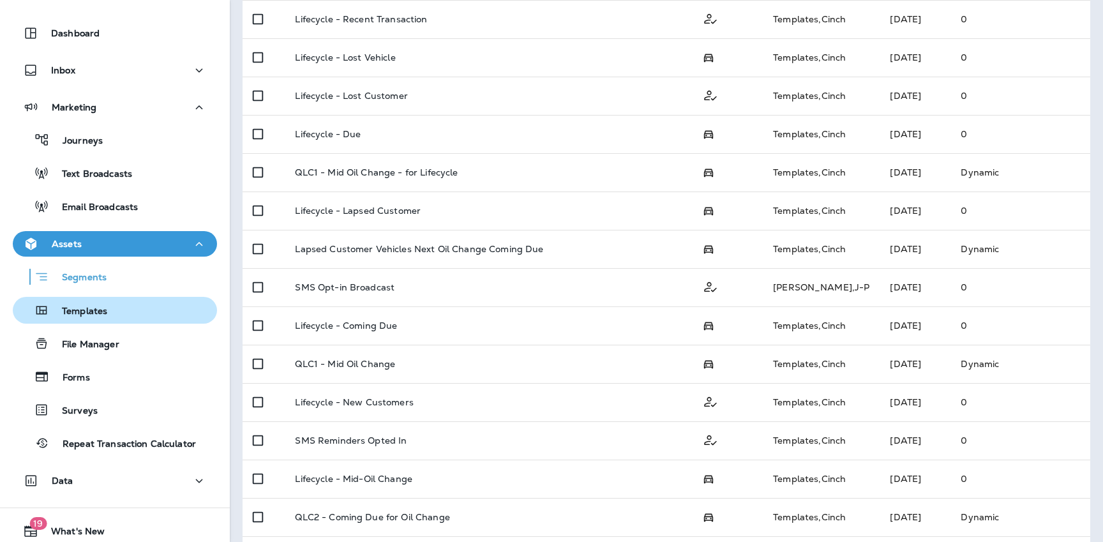
click at [183, 313] on div "Templates" at bounding box center [115, 310] width 194 height 19
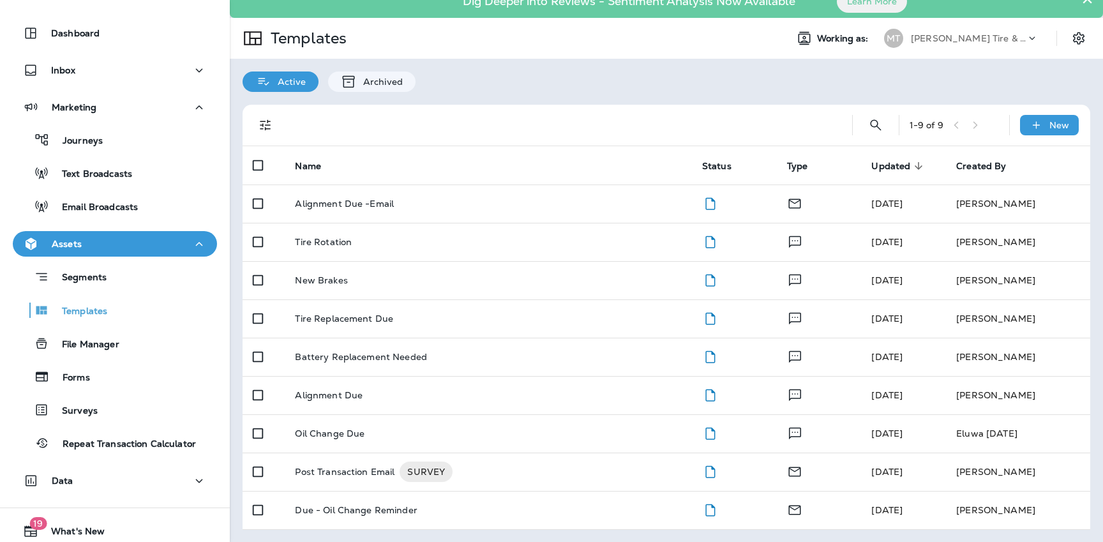
scroll to position [70, 0]
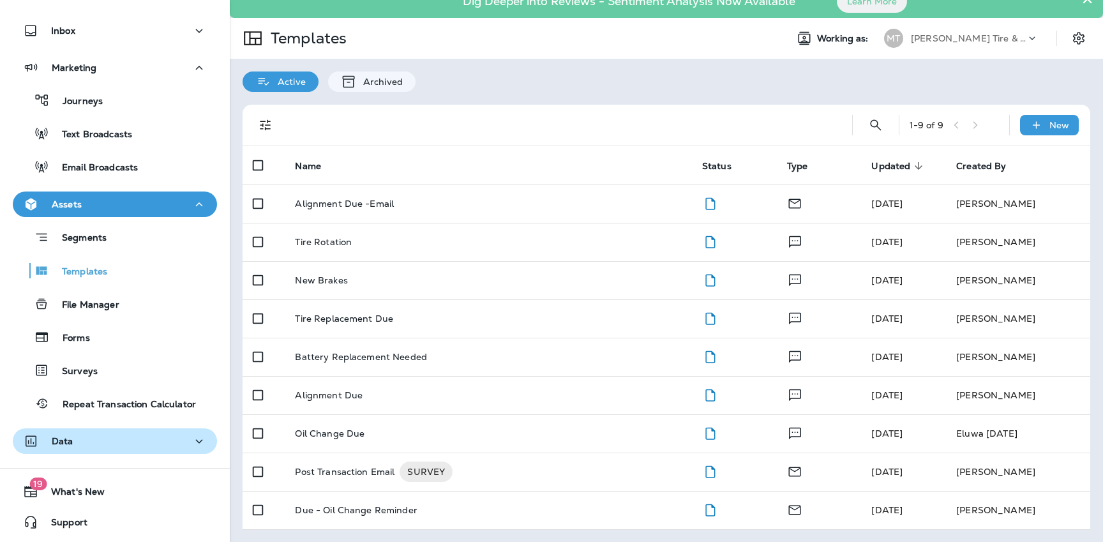
click at [105, 451] on button "Data" at bounding box center [115, 441] width 204 height 26
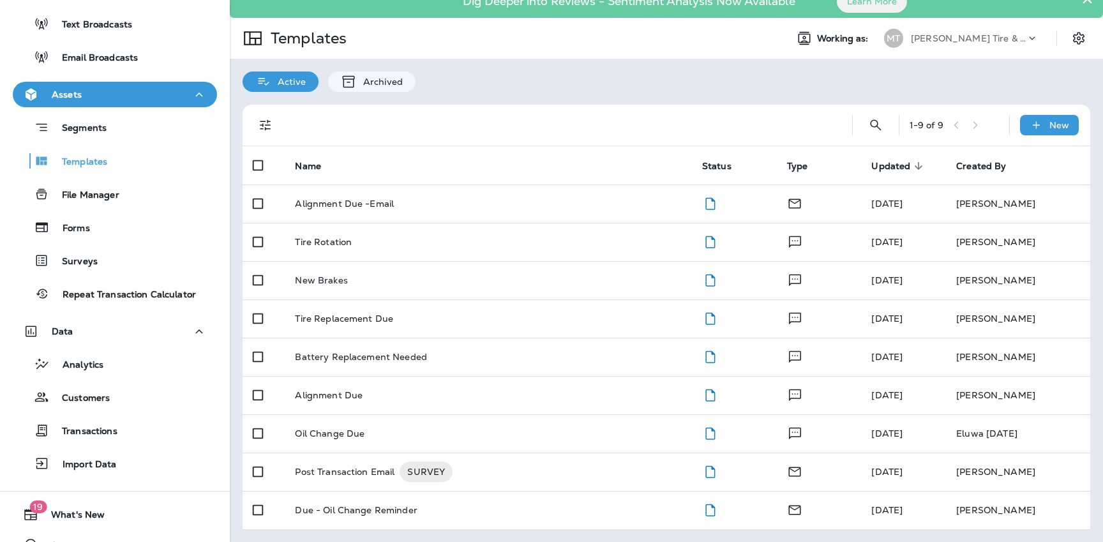
scroll to position [203, 0]
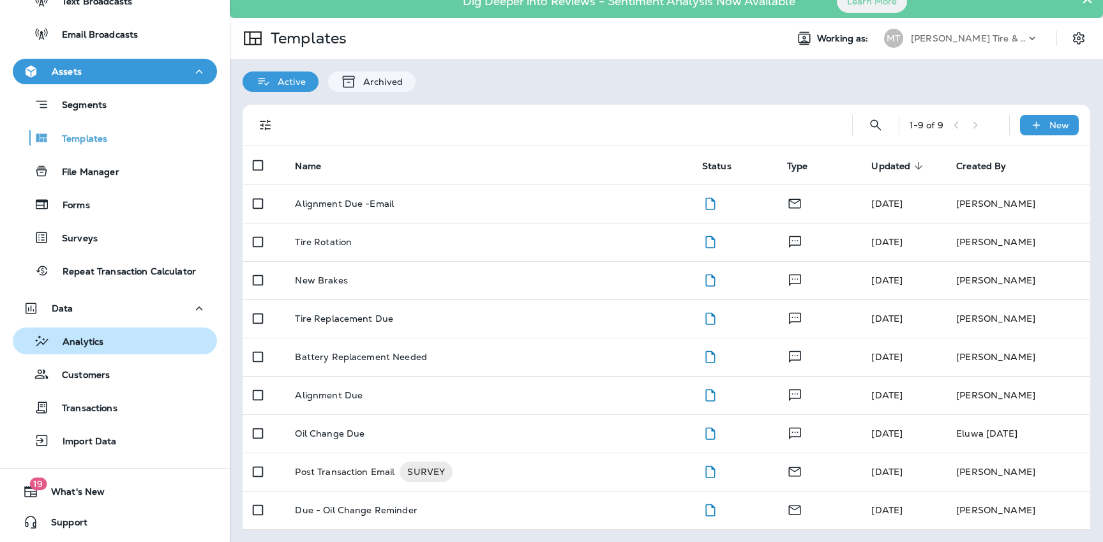
click at [117, 349] on div "Analytics" at bounding box center [115, 340] width 194 height 19
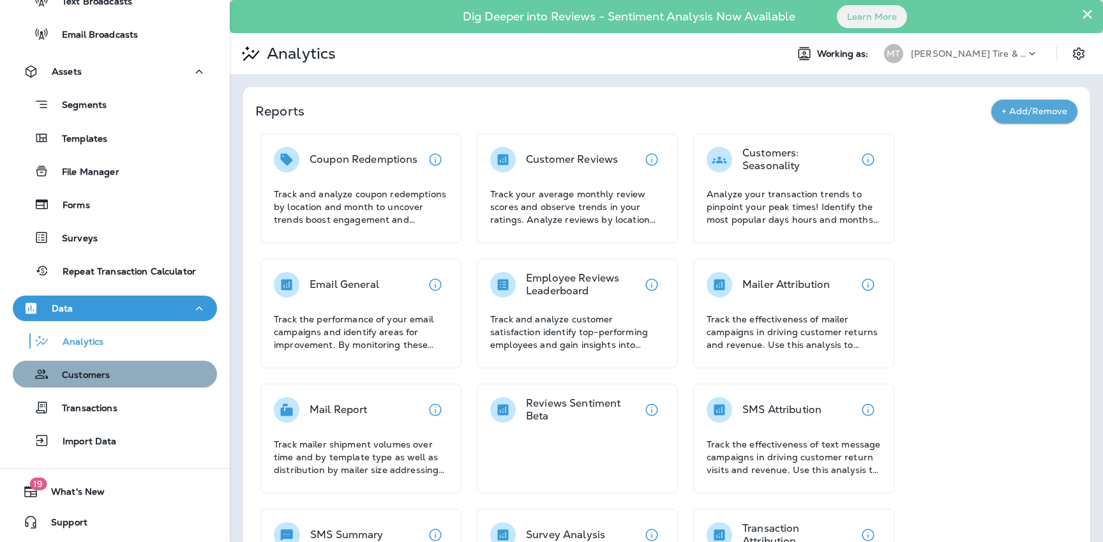
click at [117, 382] on div "Customers" at bounding box center [115, 373] width 194 height 19
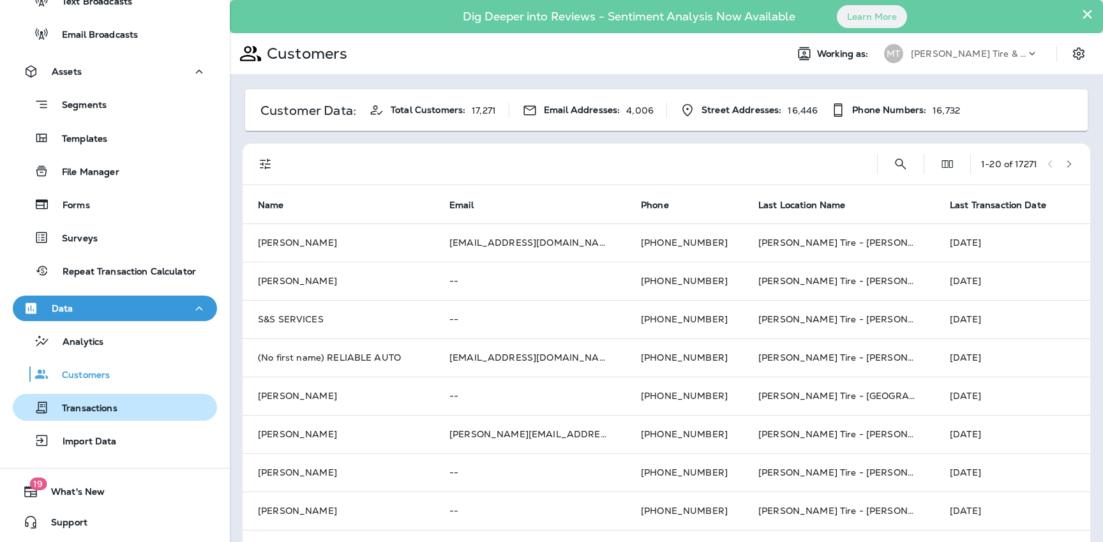
click at [160, 405] on div "Transactions" at bounding box center [115, 407] width 194 height 19
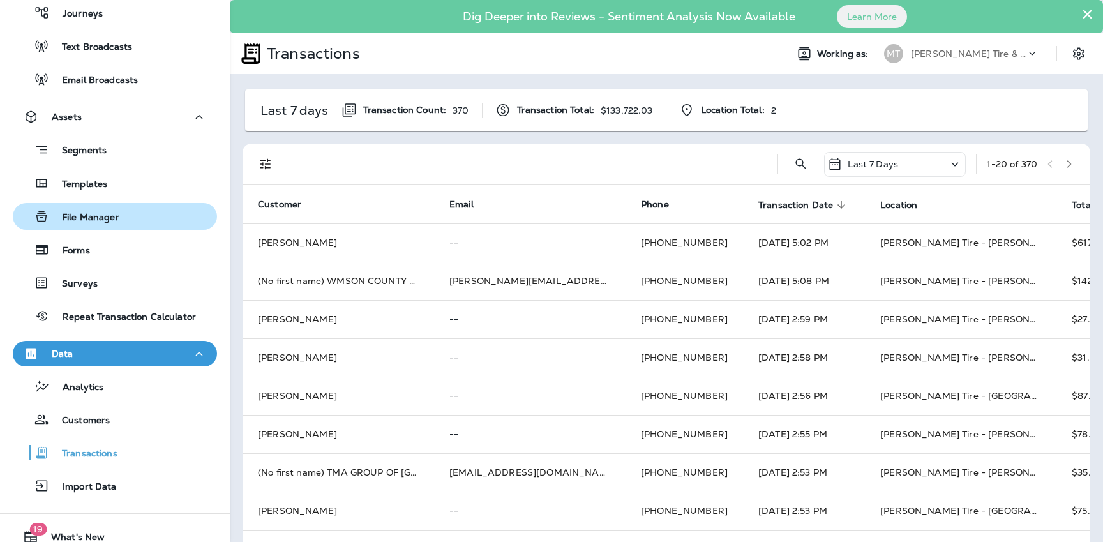
scroll to position [133, 0]
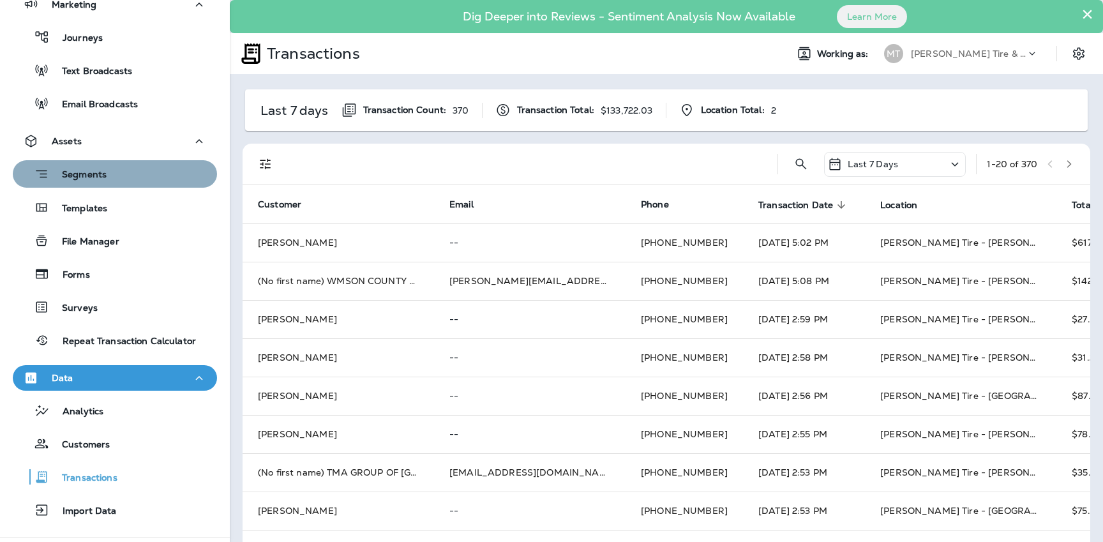
click at [152, 169] on div "Segments" at bounding box center [115, 174] width 194 height 20
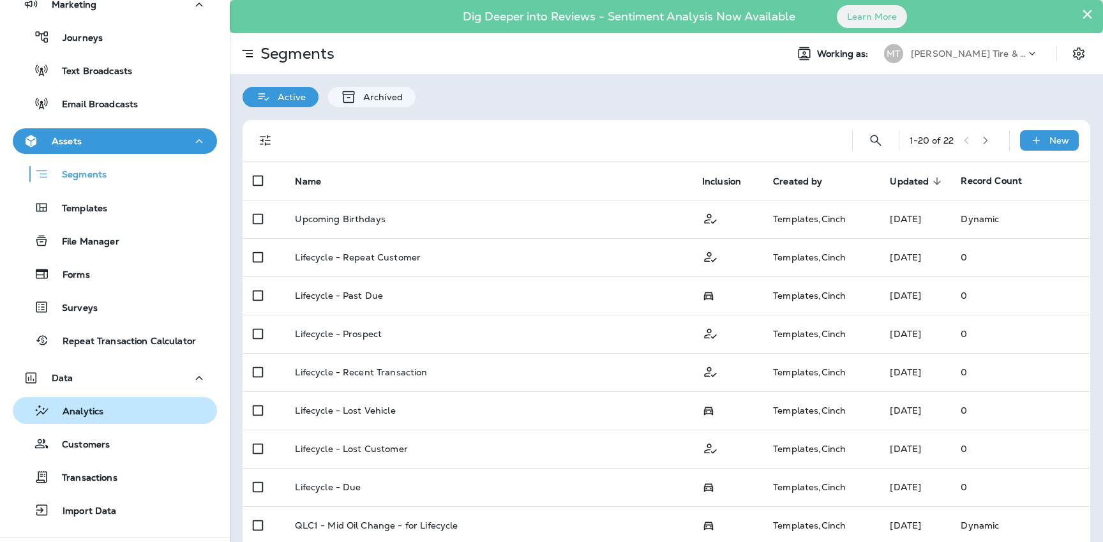
click at [86, 418] on div "Analytics" at bounding box center [61, 410] width 86 height 19
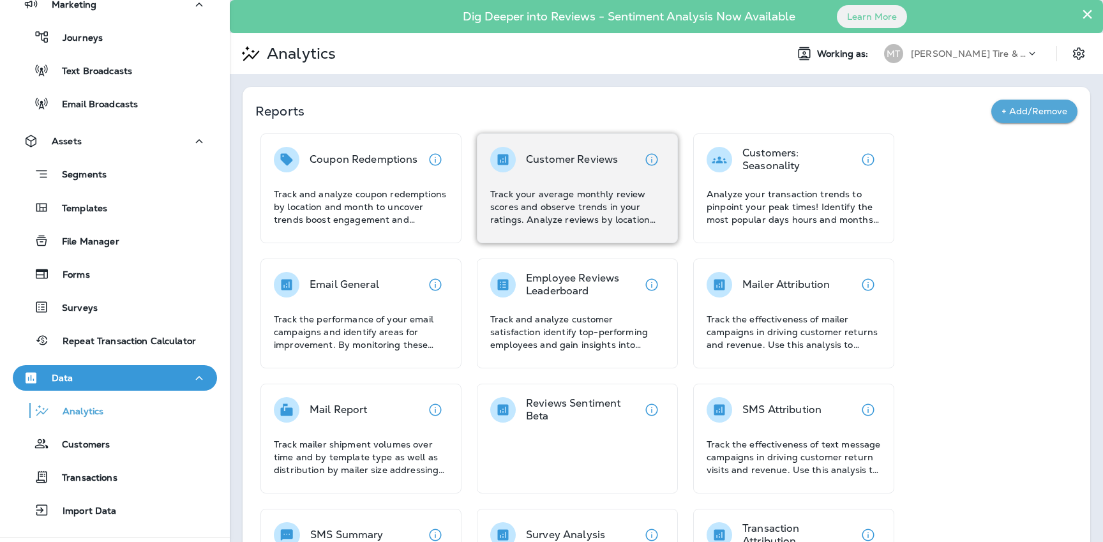
click at [608, 165] on div "Customer Reviews" at bounding box center [572, 160] width 92 height 26
